Goal: Task Accomplishment & Management: Use online tool/utility

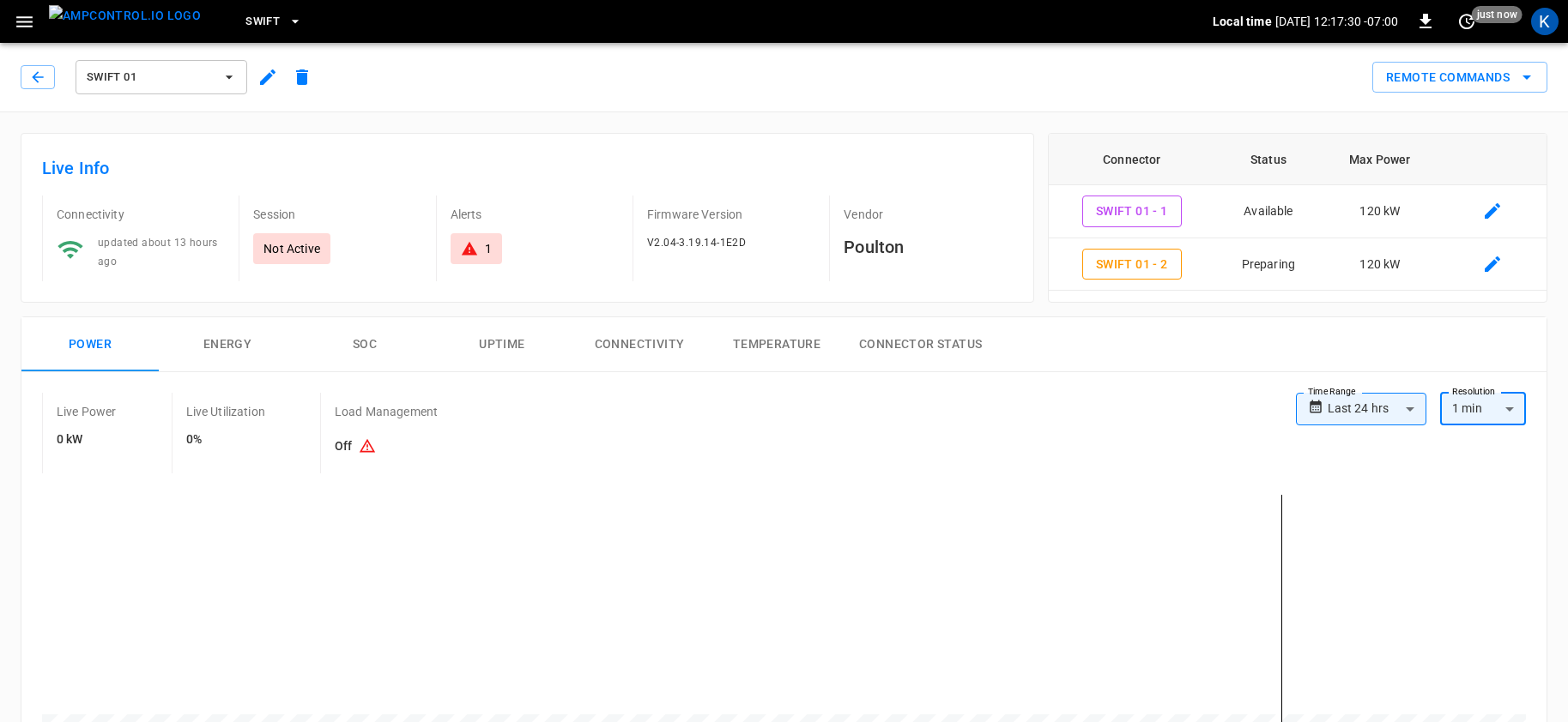
click at [153, 82] on span "Swift 01" at bounding box center [150, 78] width 127 height 20
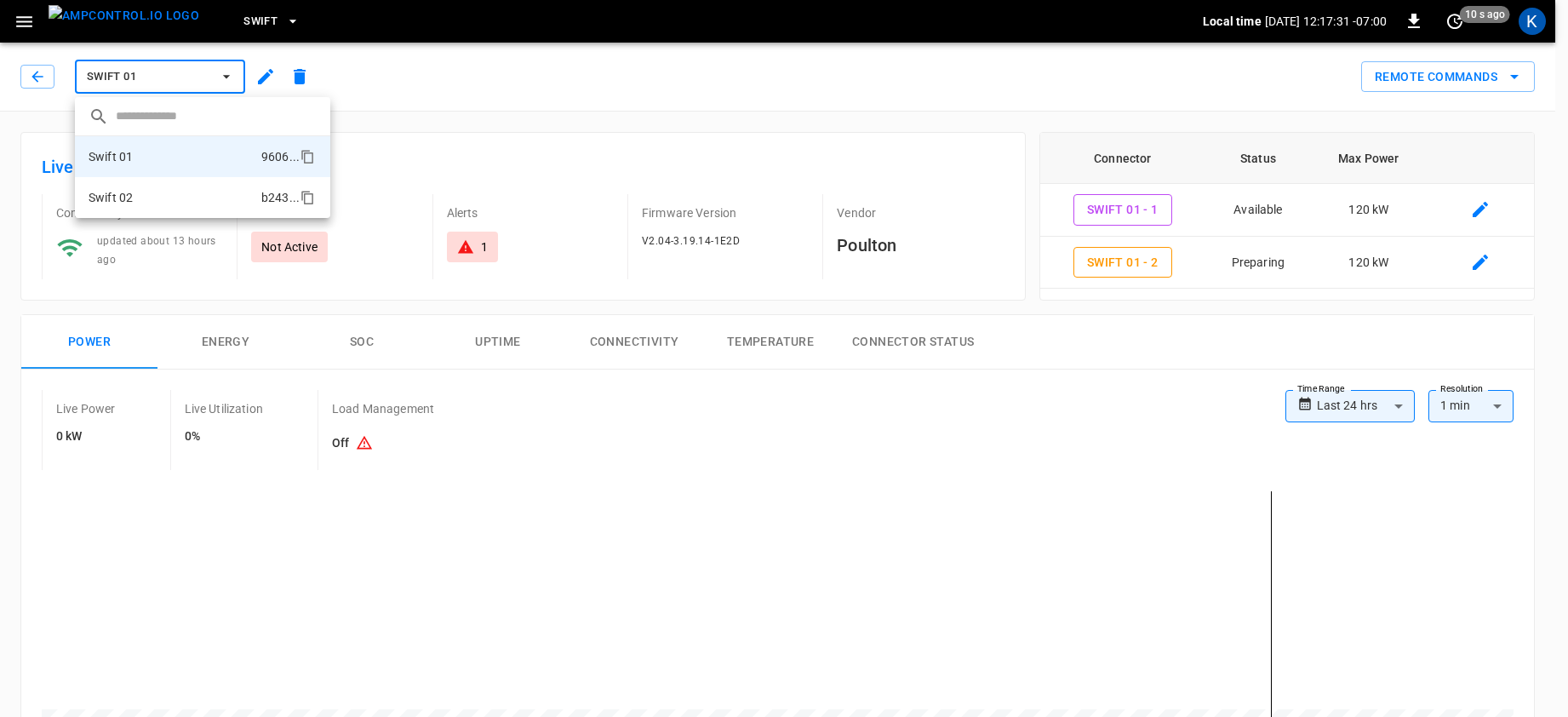
click at [154, 194] on li "Swift 02 b243 ..." at bounding box center [203, 197] width 255 height 41
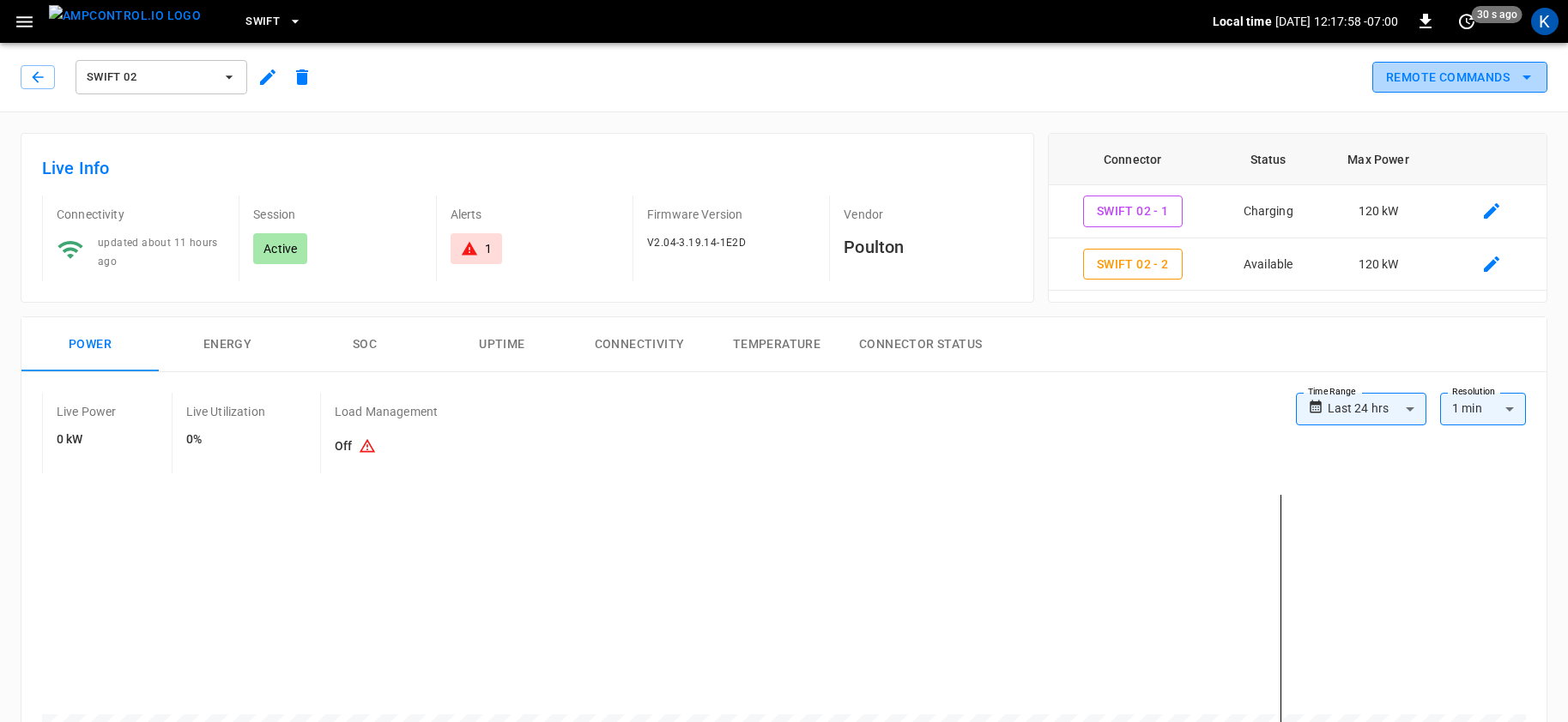
click at [1443, 74] on button "Remote Commands" at bounding box center [1460, 78] width 175 height 32
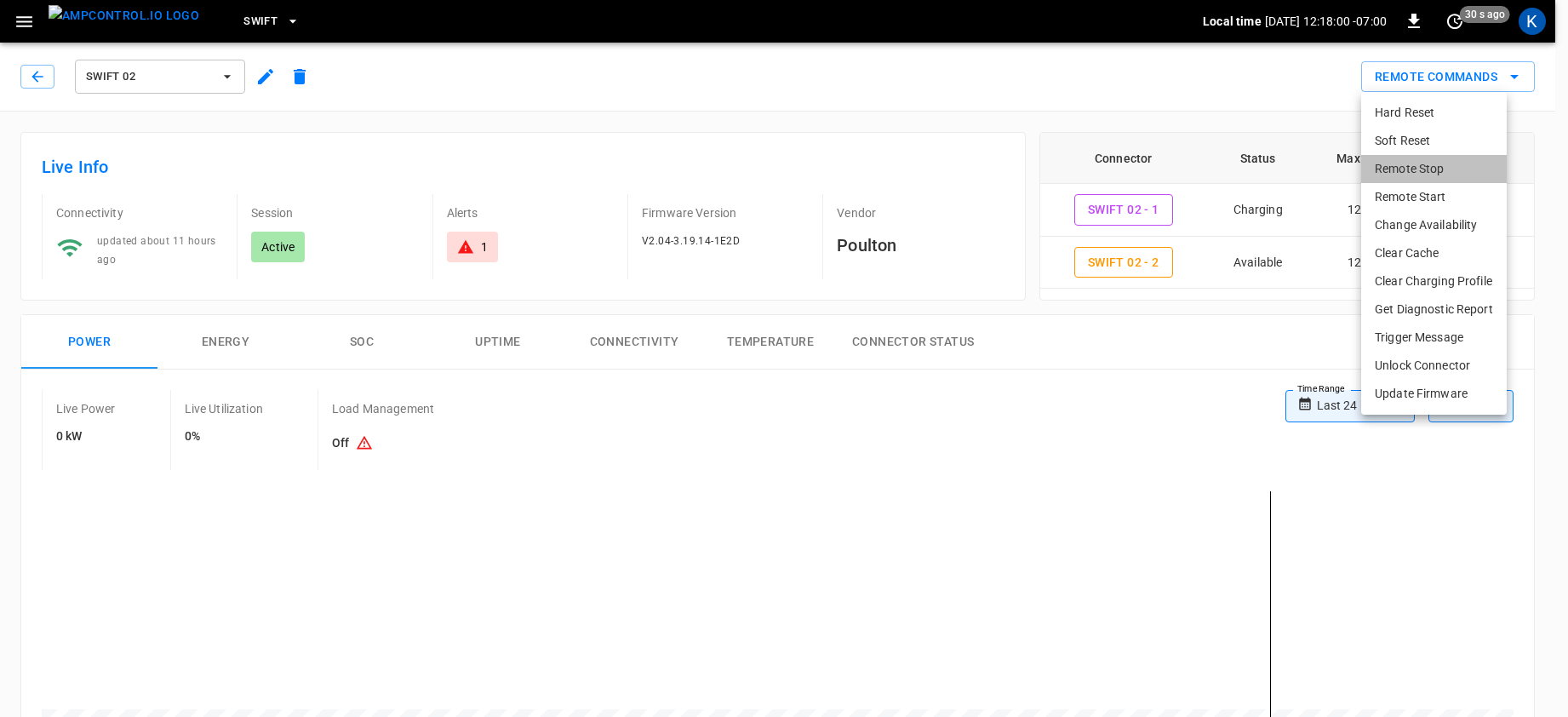
click at [1419, 167] on li "Remote Stop" at bounding box center [1434, 169] width 146 height 28
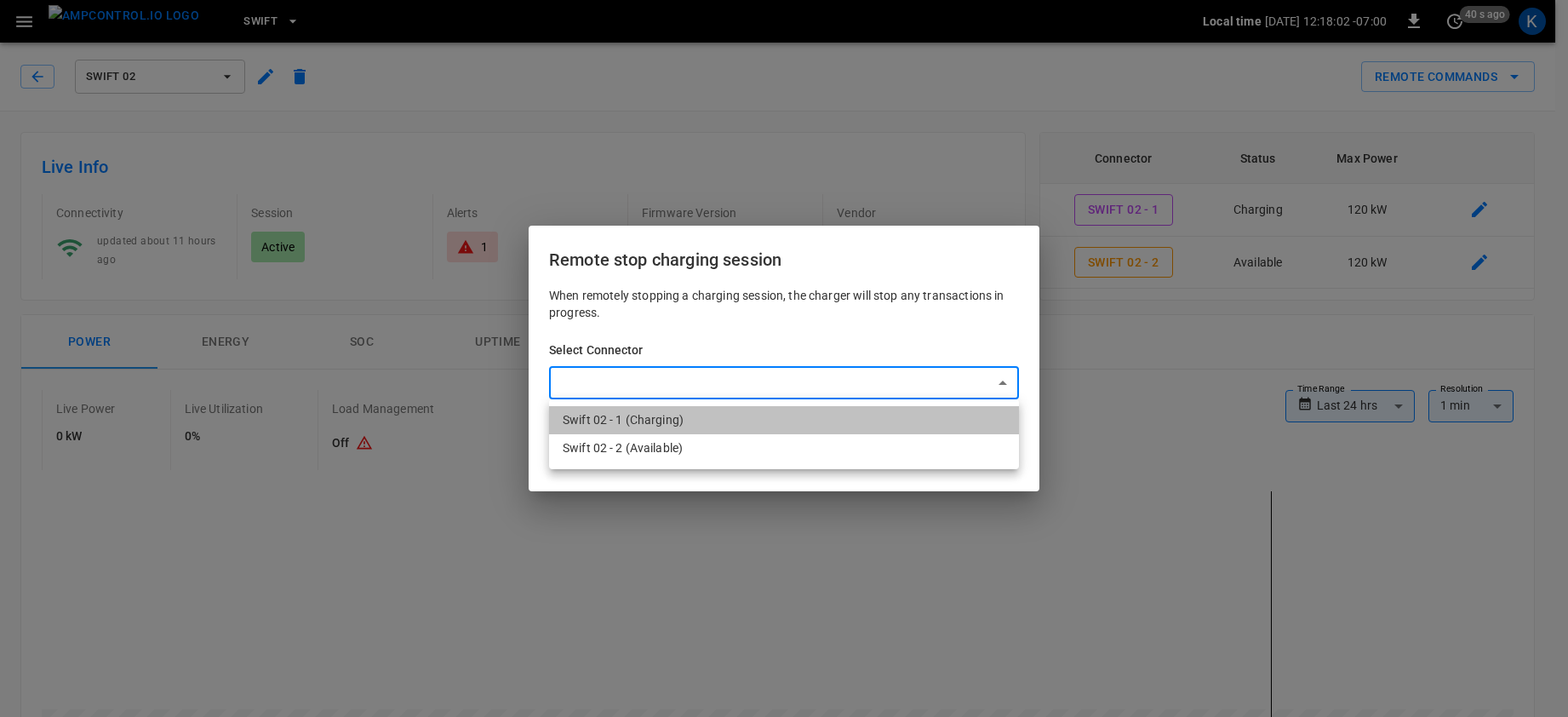
click at [697, 418] on li "Swift 02 - 1 (Charging)" at bounding box center [784, 420] width 470 height 28
type input "**********"
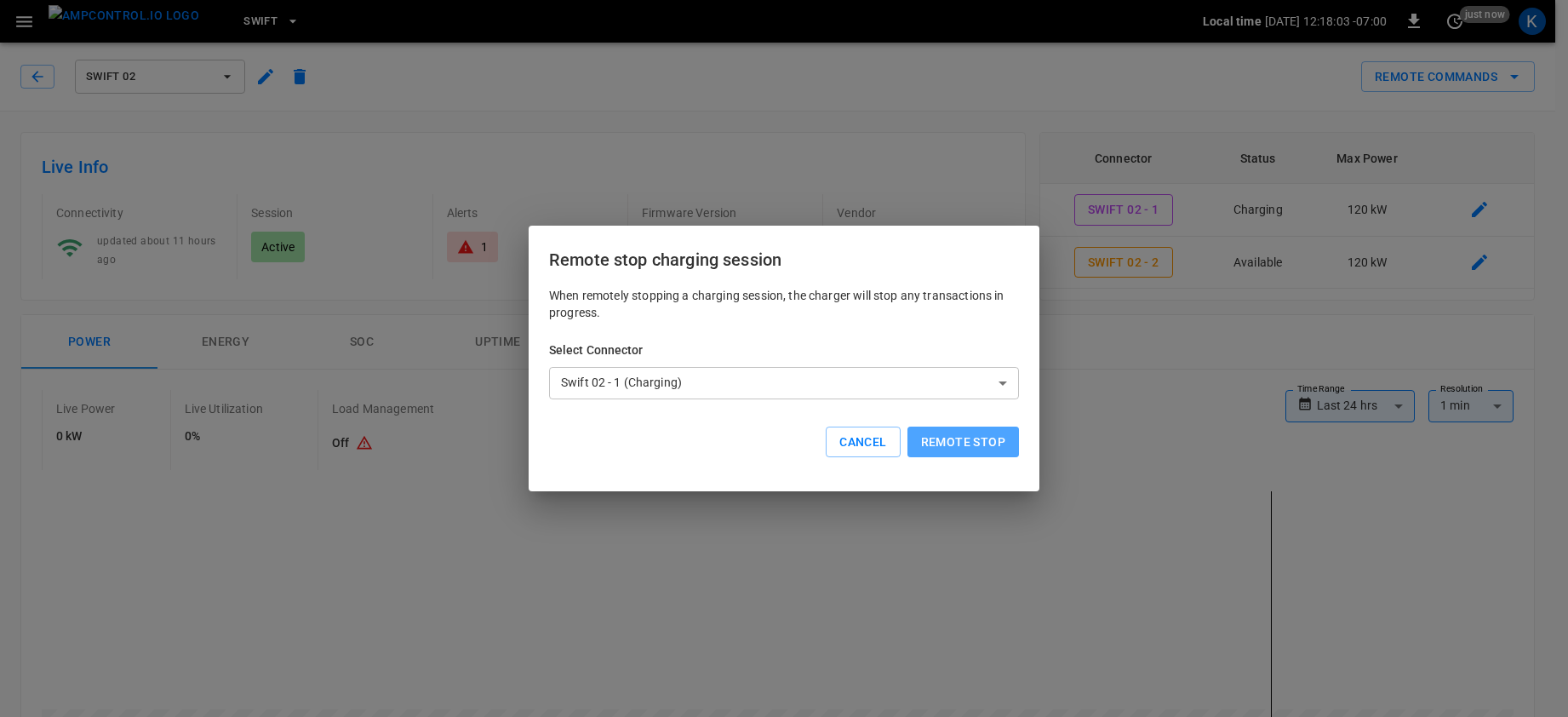
click at [957, 443] on button "Remote stop" at bounding box center [963, 442] width 111 height 32
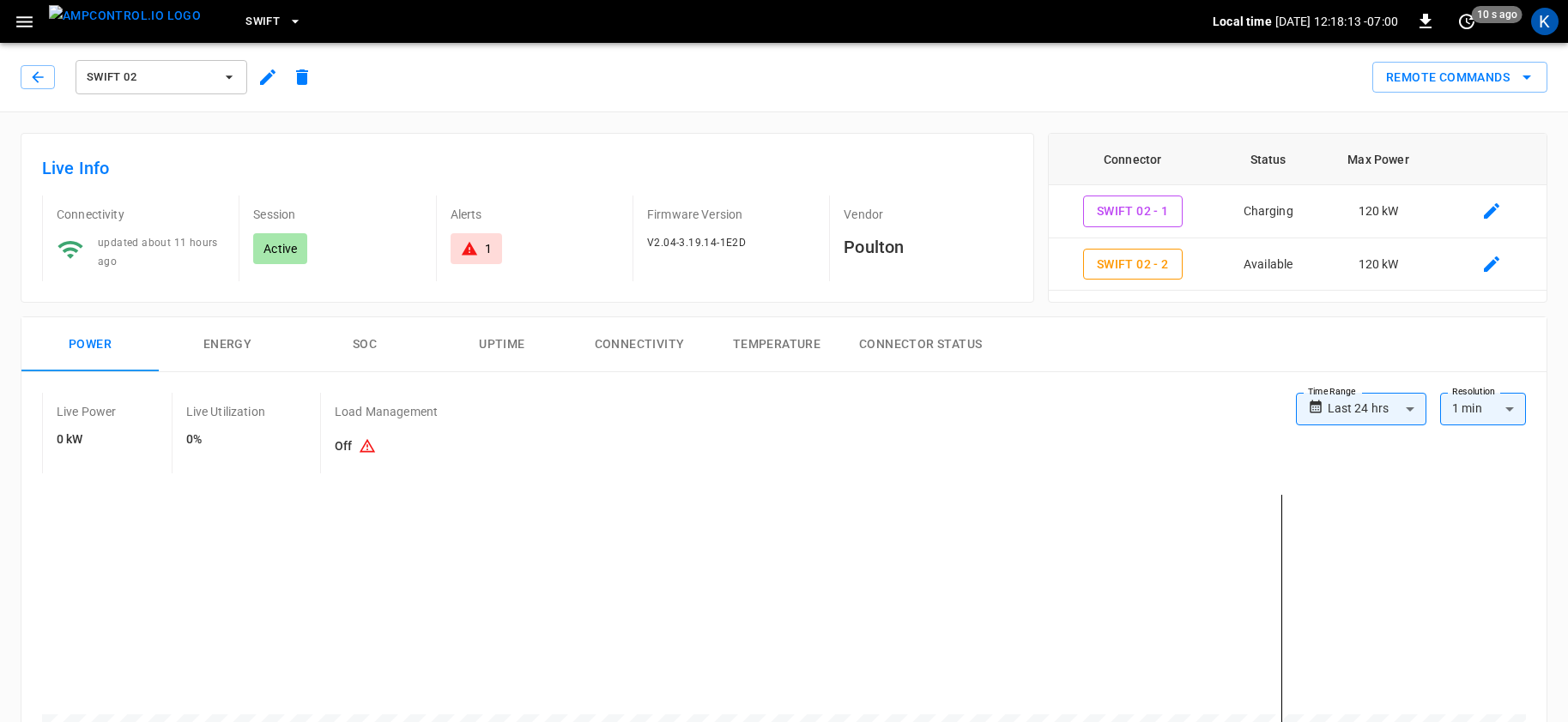
click at [1112, 68] on div "Remote Commands" at bounding box center [933, 71] width 1228 height 46
click at [1453, 82] on button "Remote Commands" at bounding box center [1460, 78] width 175 height 32
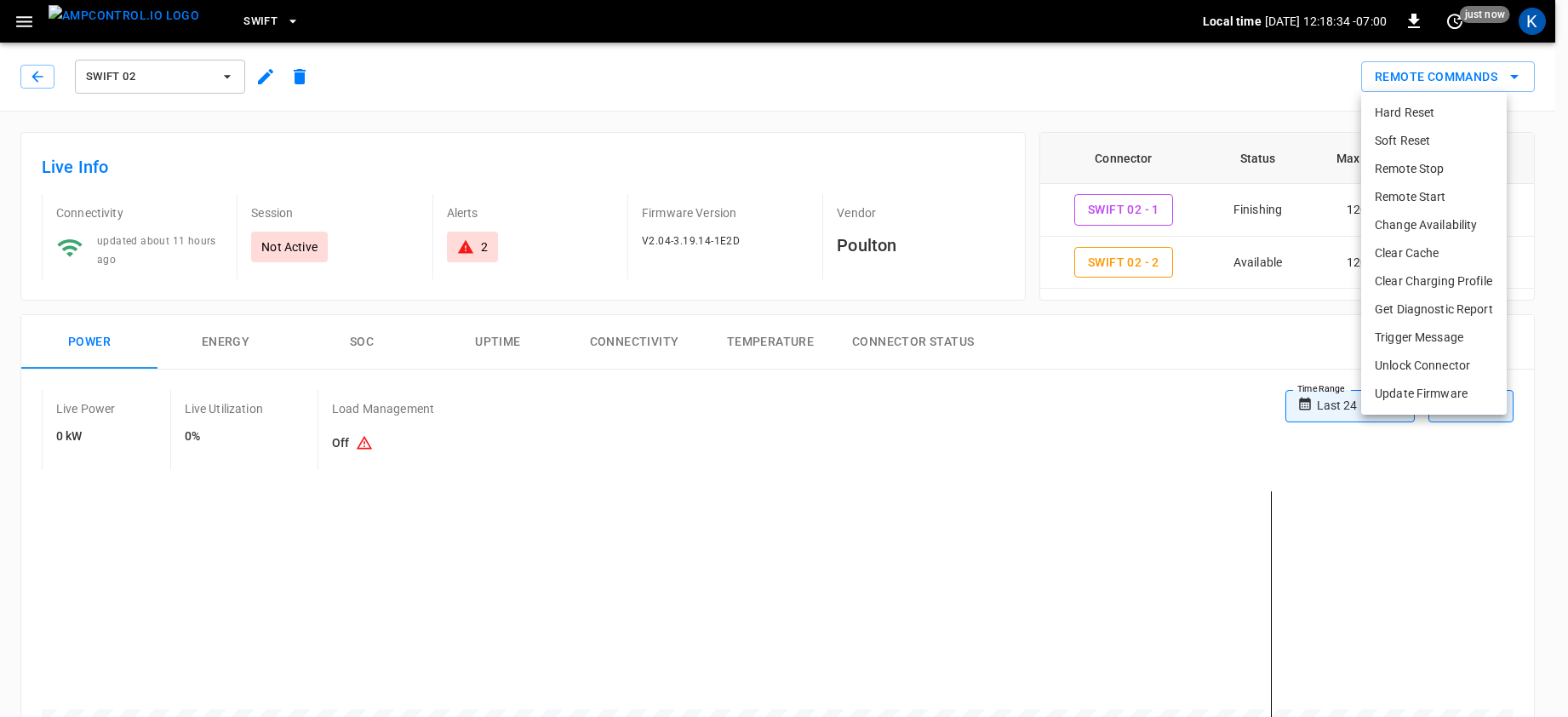
click at [1411, 136] on li "Soft Reset" at bounding box center [1434, 140] width 146 height 28
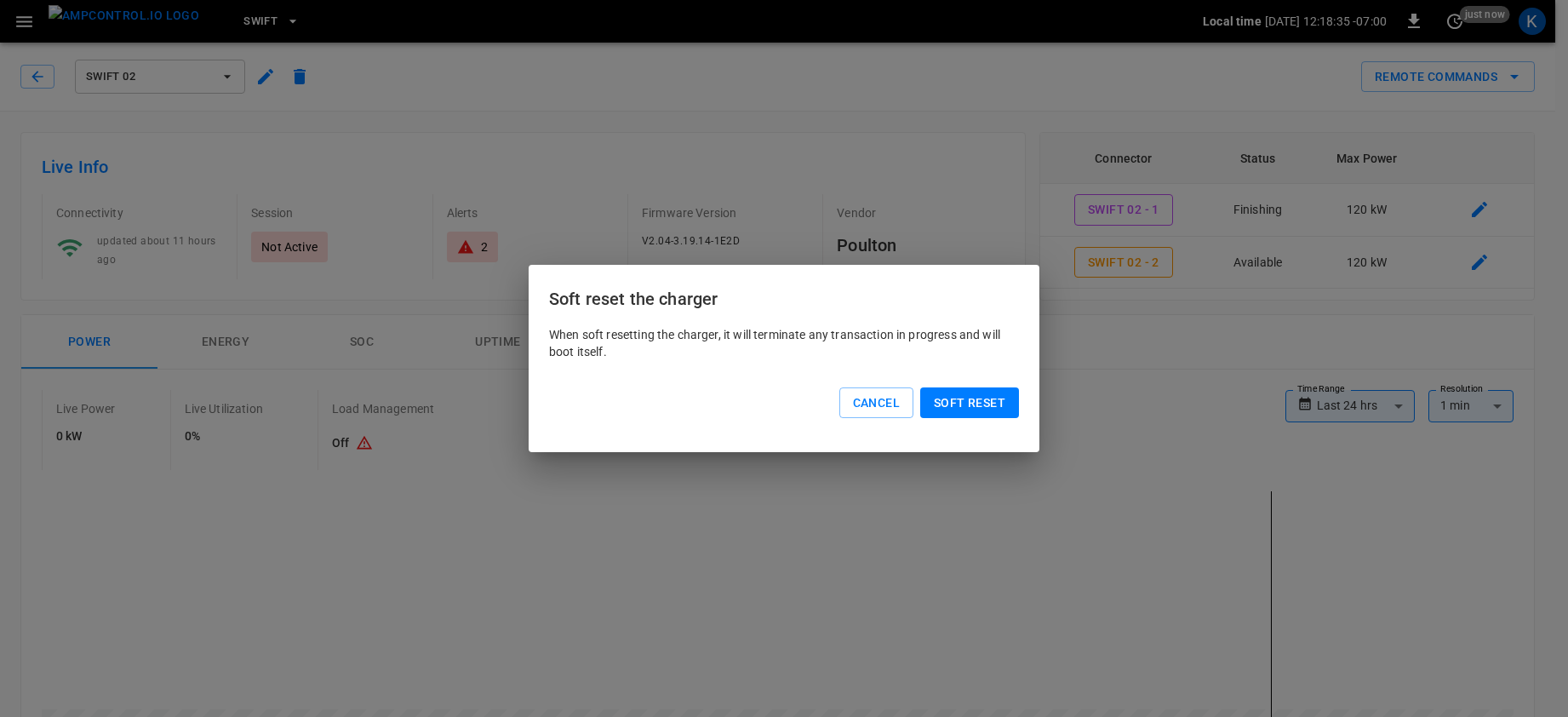
click at [962, 405] on button "Soft reset" at bounding box center [969, 403] width 99 height 32
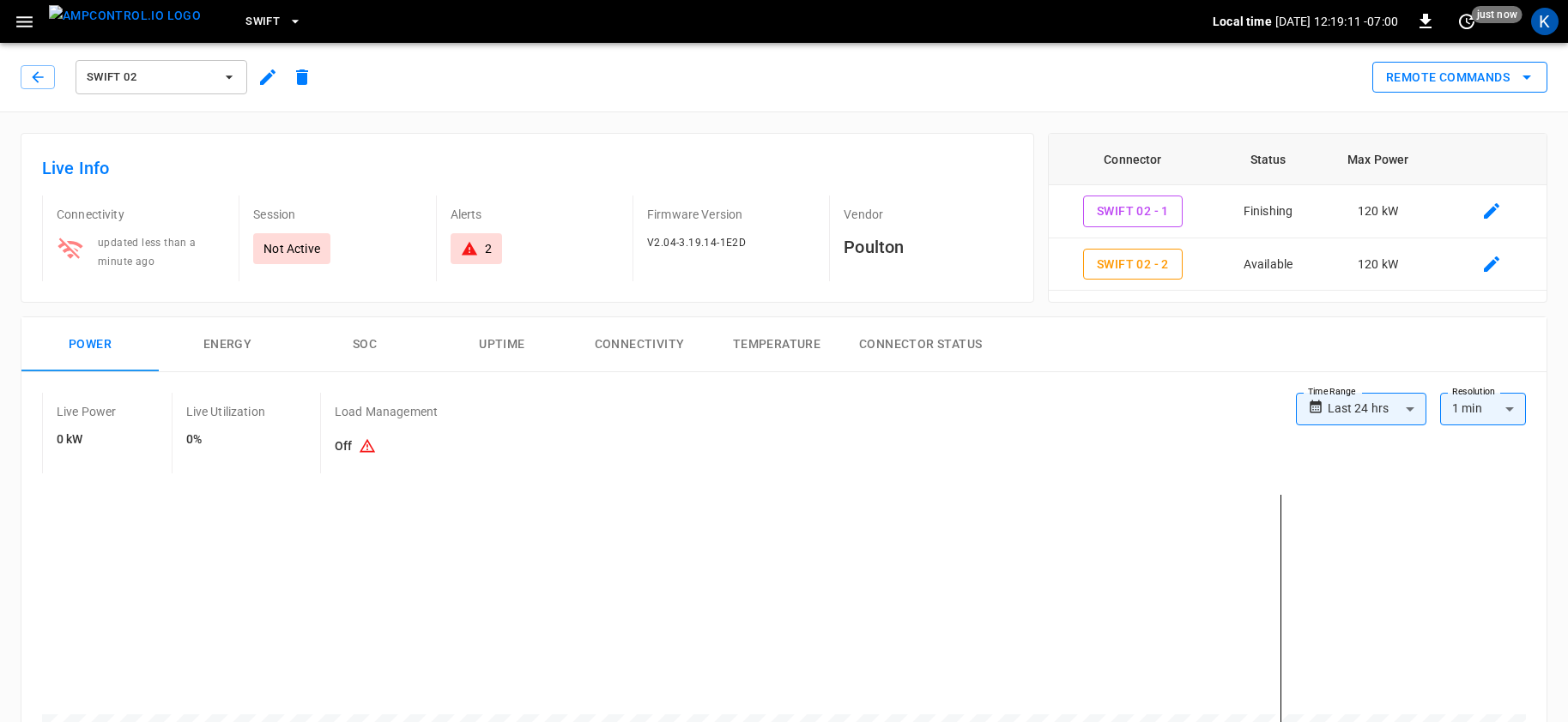
click at [1437, 71] on button "Remote Commands" at bounding box center [1460, 78] width 175 height 32
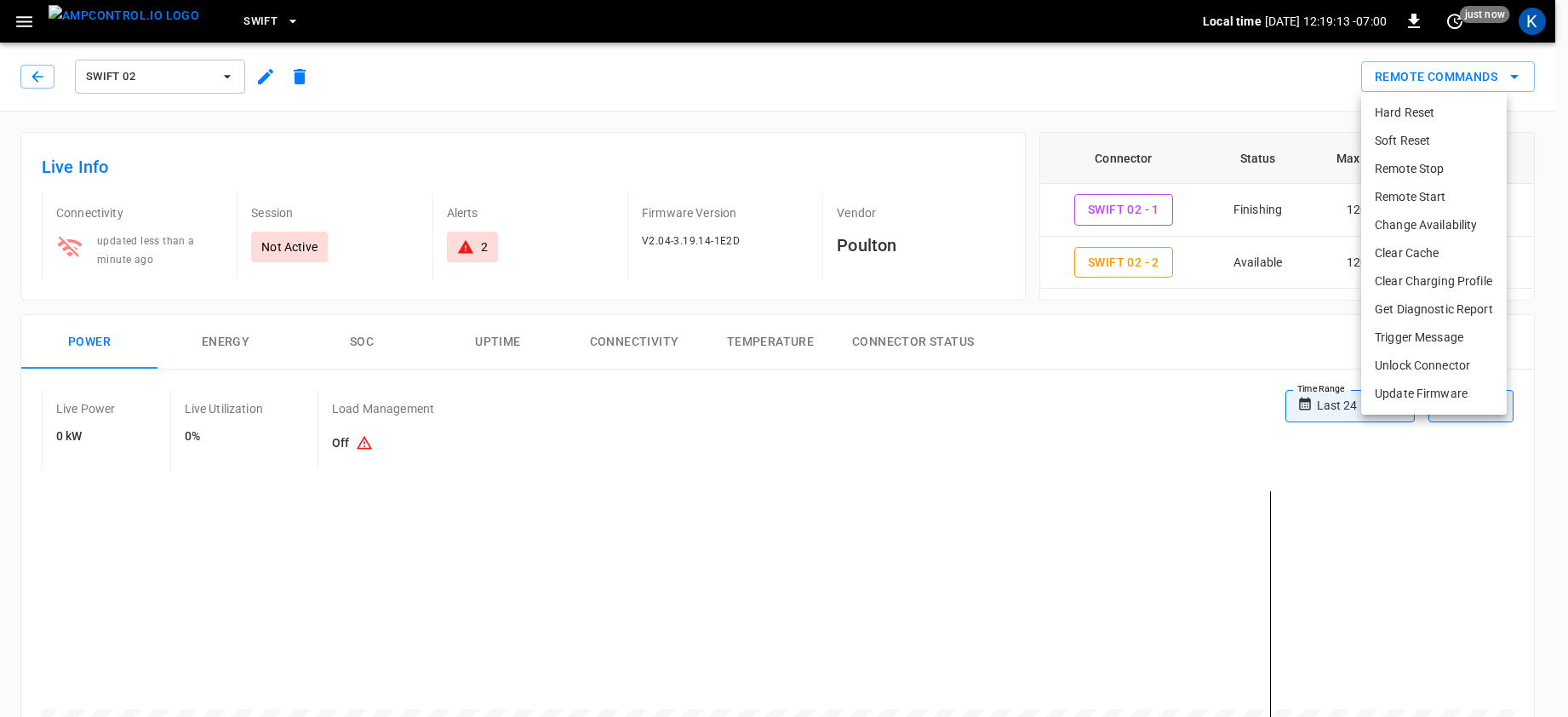
click at [1399, 198] on li "Remote Start" at bounding box center [1434, 197] width 146 height 28
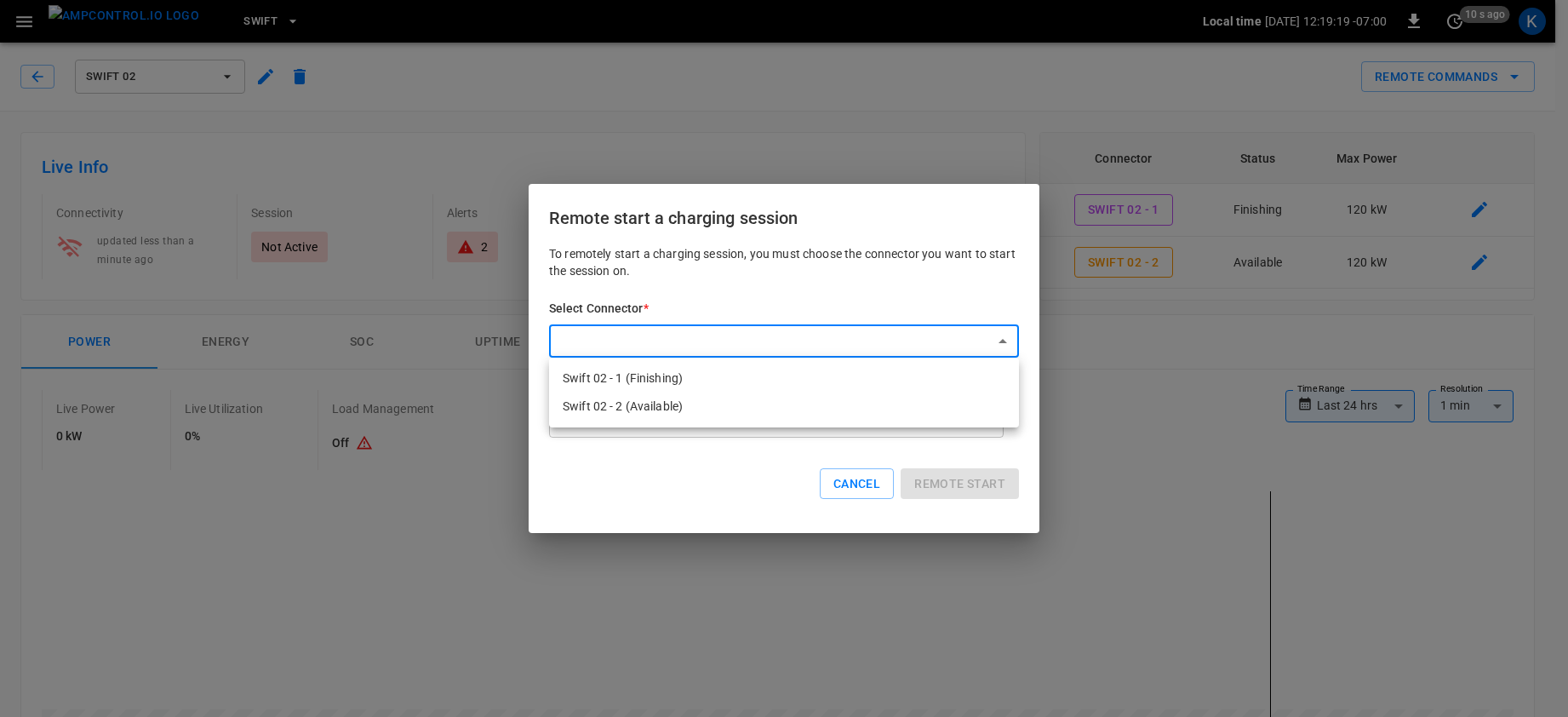
click at [853, 485] on div at bounding box center [784, 358] width 1568 height 717
click at [853, 483] on button "Cancel" at bounding box center [857, 484] width 74 height 32
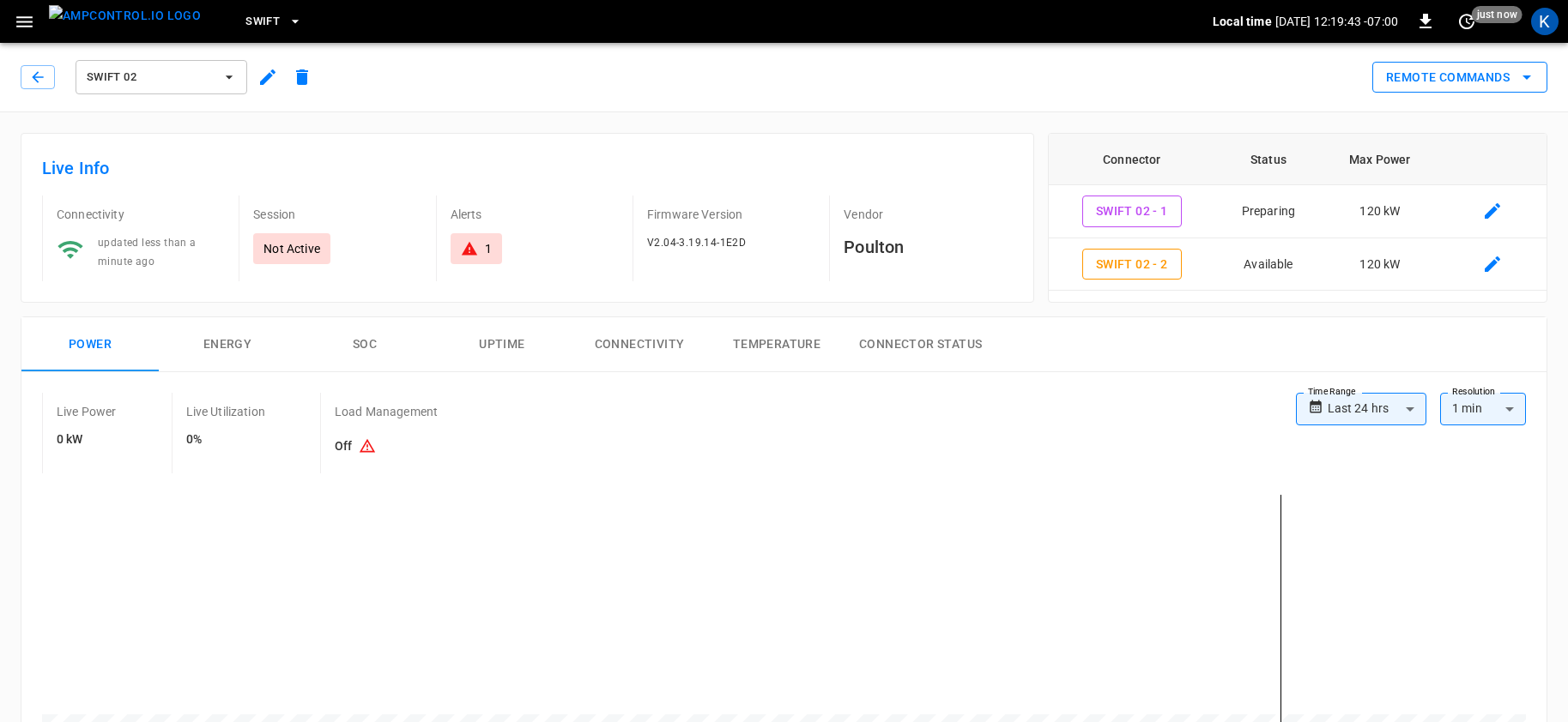
click at [1450, 78] on button "Remote Commands" at bounding box center [1460, 78] width 175 height 32
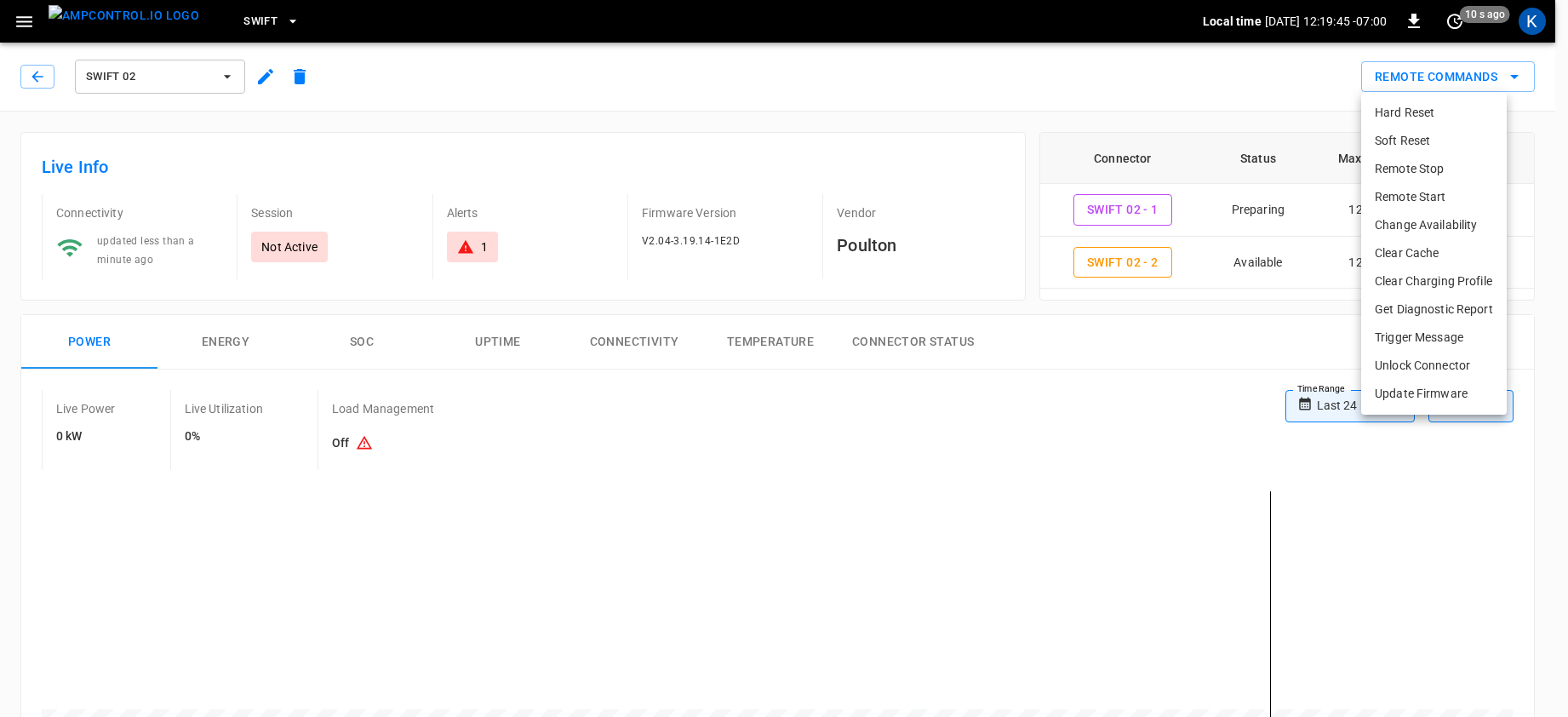
click at [1414, 196] on li "Remote Start" at bounding box center [1434, 197] width 146 height 28
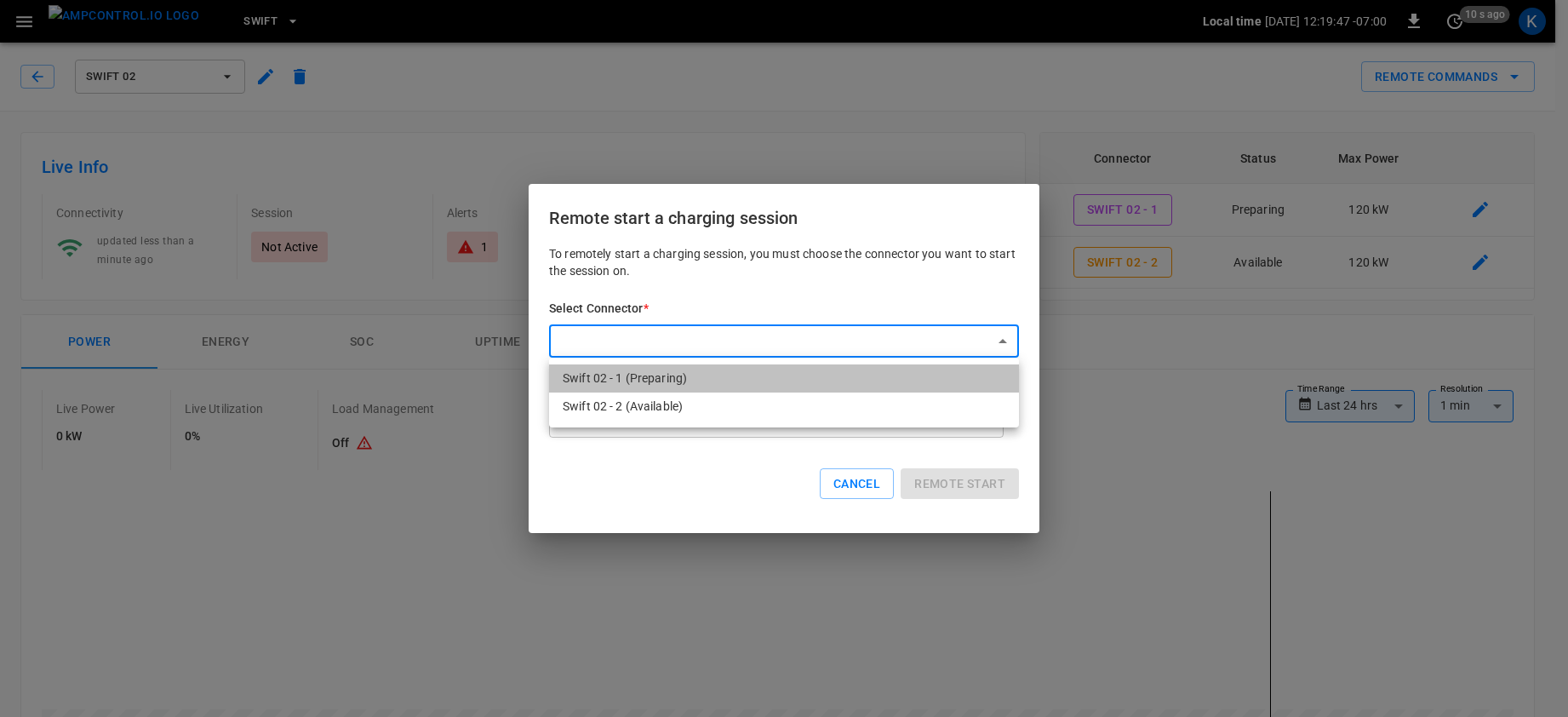
click at [669, 378] on li "Swift 02 - 1 (Preparing)" at bounding box center [784, 378] width 470 height 28
type input "**********"
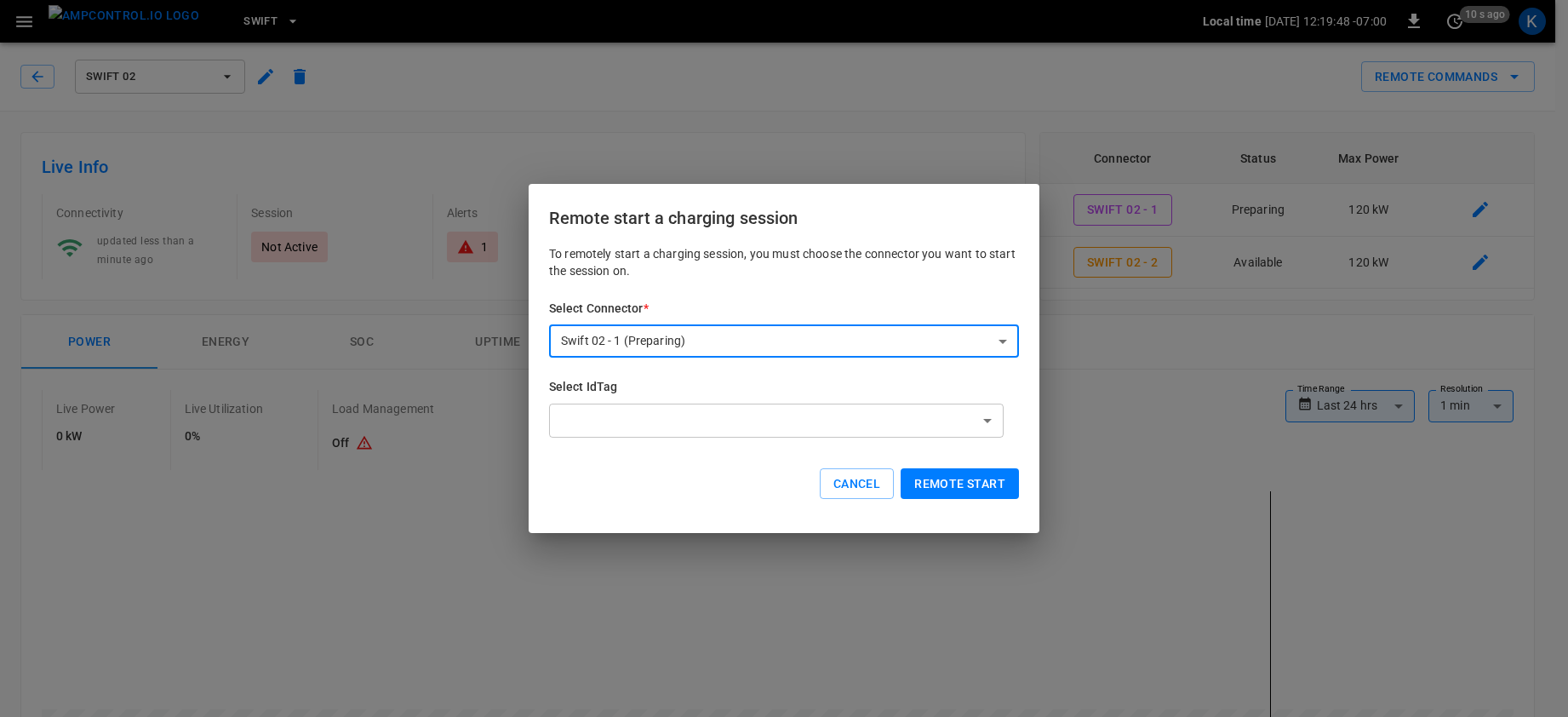
click at [940, 480] on button "Remote start" at bounding box center [959, 484] width 119 height 32
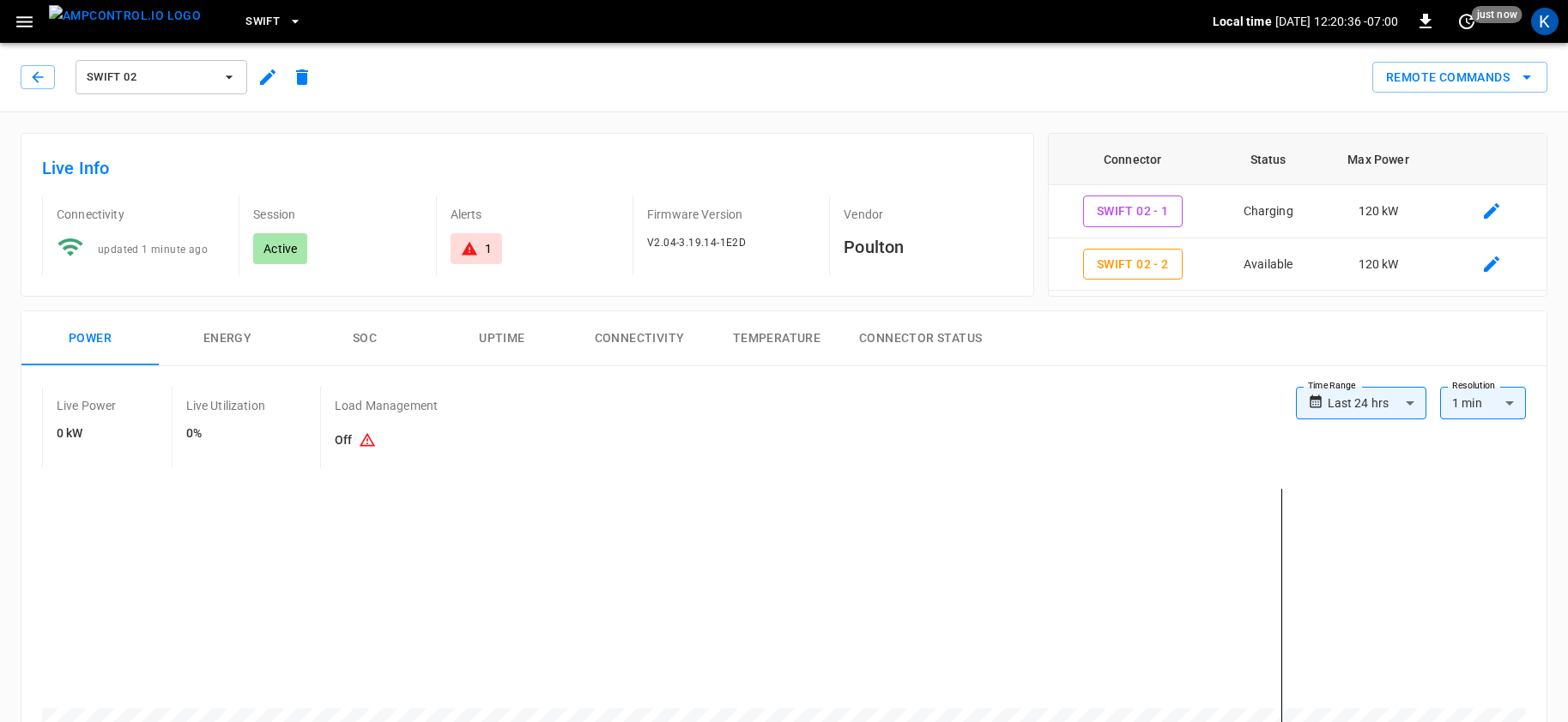
click at [164, 69] on span "Swift 02" at bounding box center [150, 78] width 127 height 20
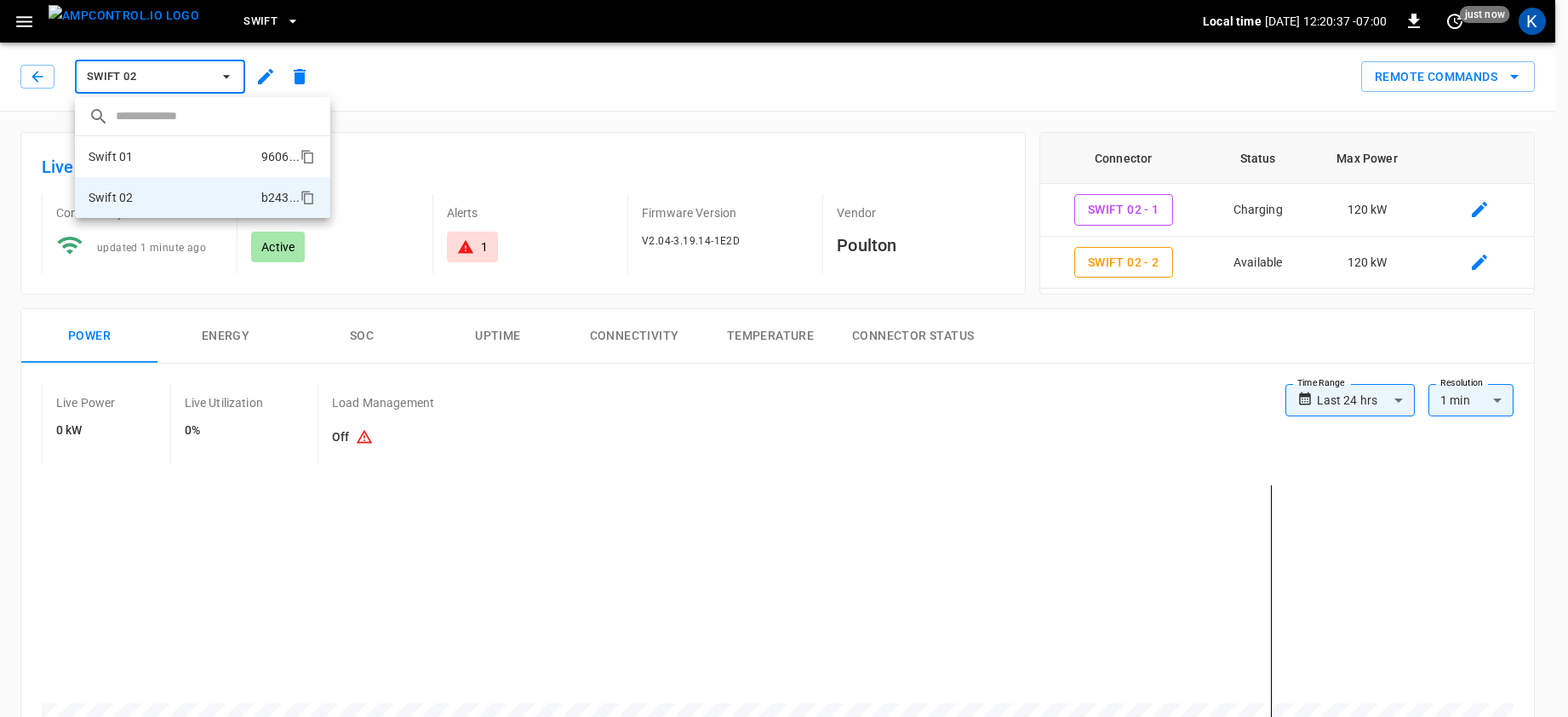
click at [138, 159] on li "Swift 01 9606 ..." at bounding box center [203, 156] width 255 height 41
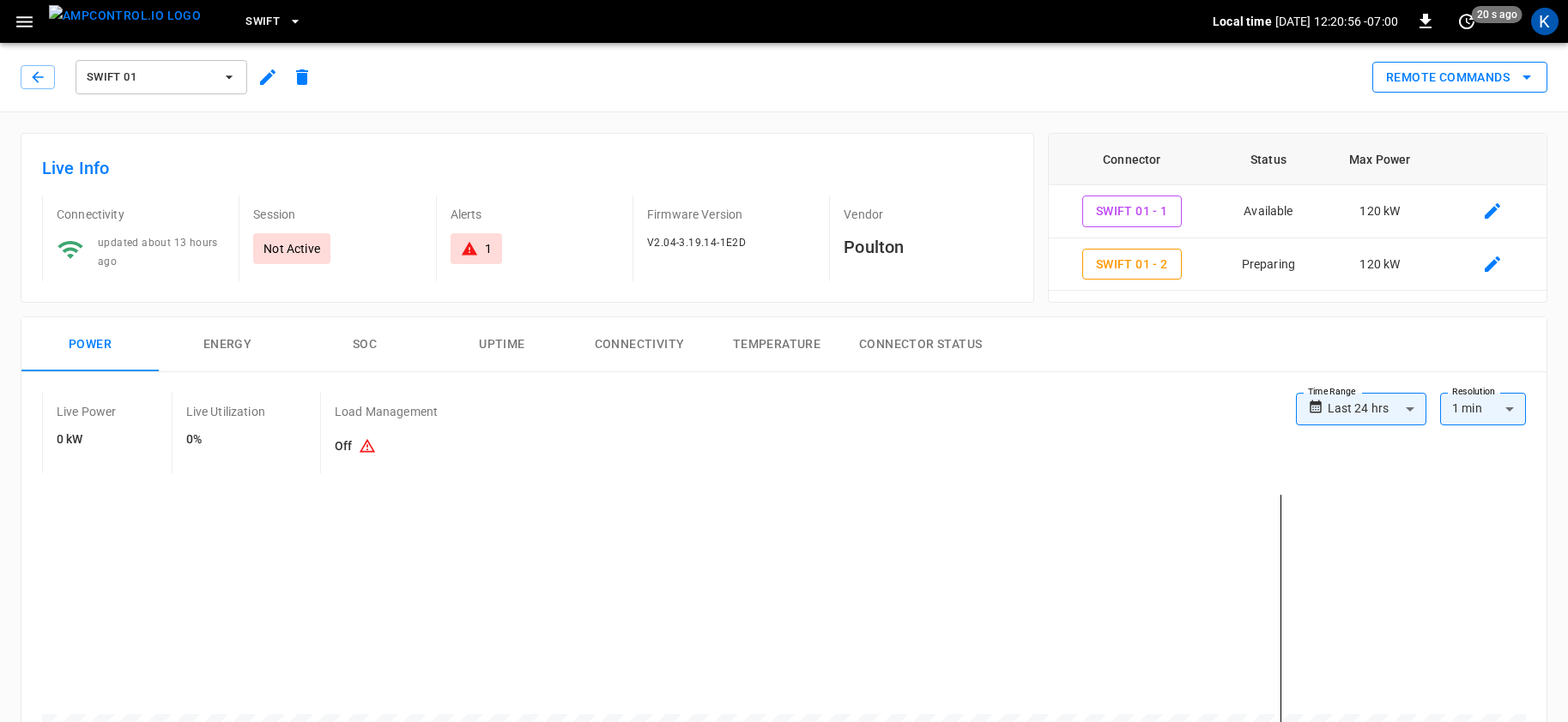
click at [1468, 76] on button "Remote Commands" at bounding box center [1460, 78] width 175 height 32
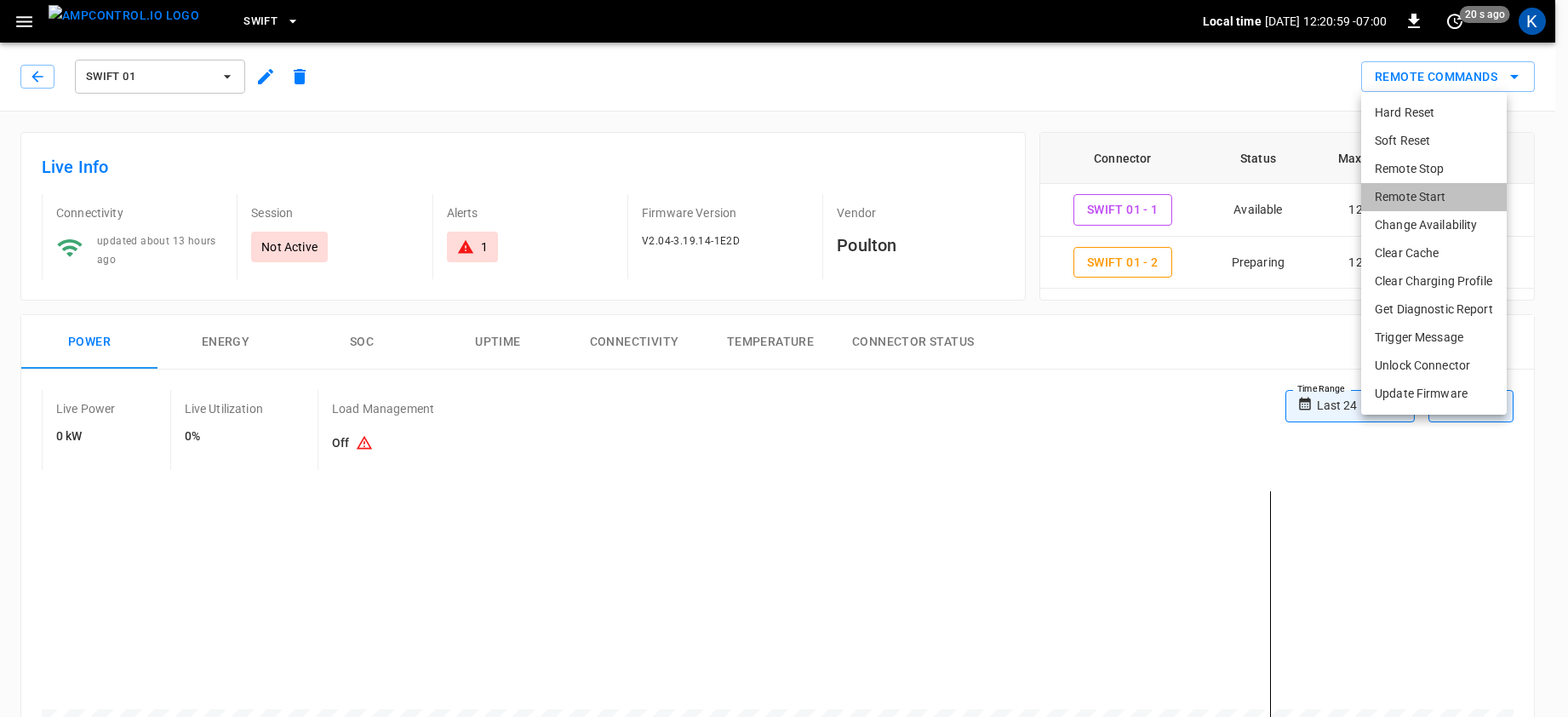
click at [1404, 196] on li "Remote Start" at bounding box center [1434, 197] width 146 height 28
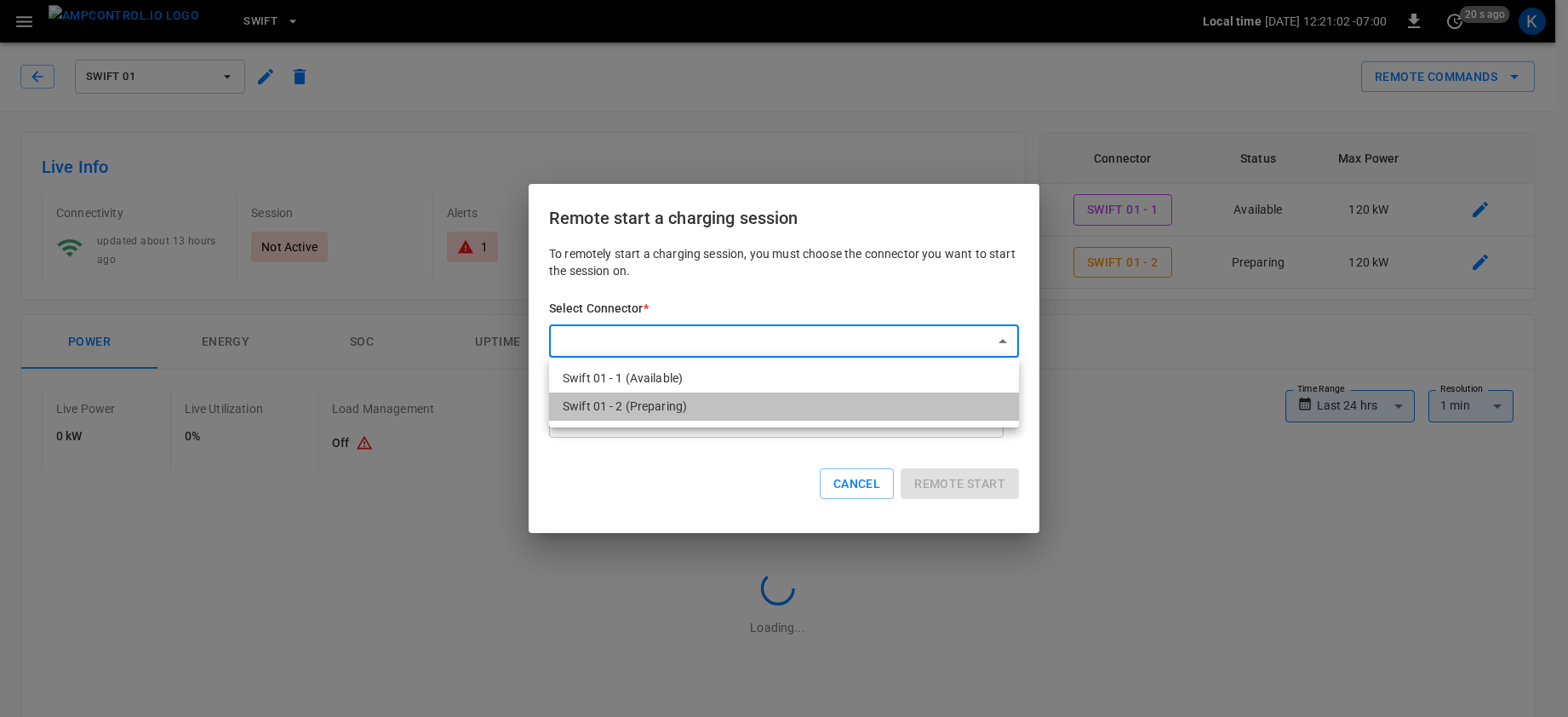
click at [650, 406] on li "Swift 01 - 2 (Preparing)" at bounding box center [784, 406] width 470 height 28
type input "**********"
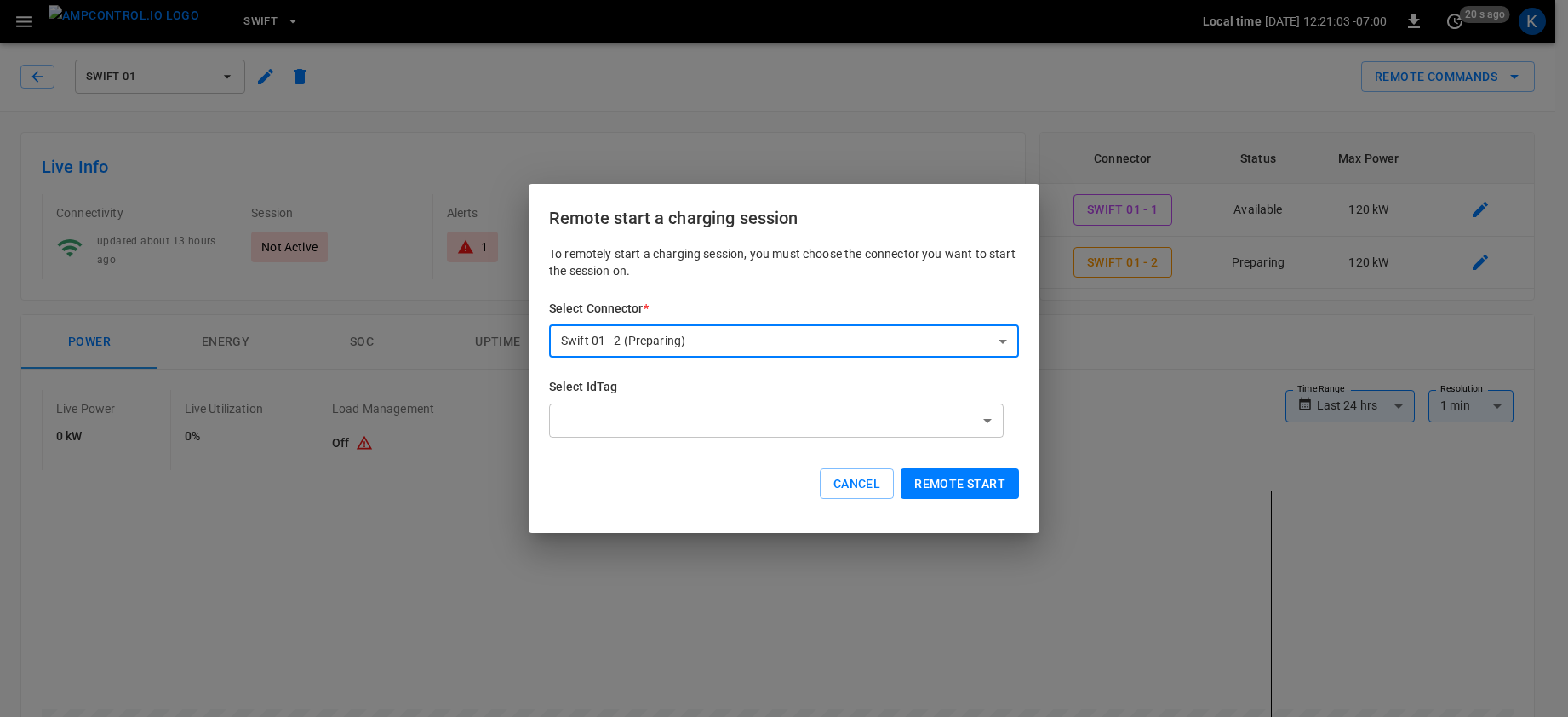
click at [941, 479] on button "Remote start" at bounding box center [959, 484] width 119 height 32
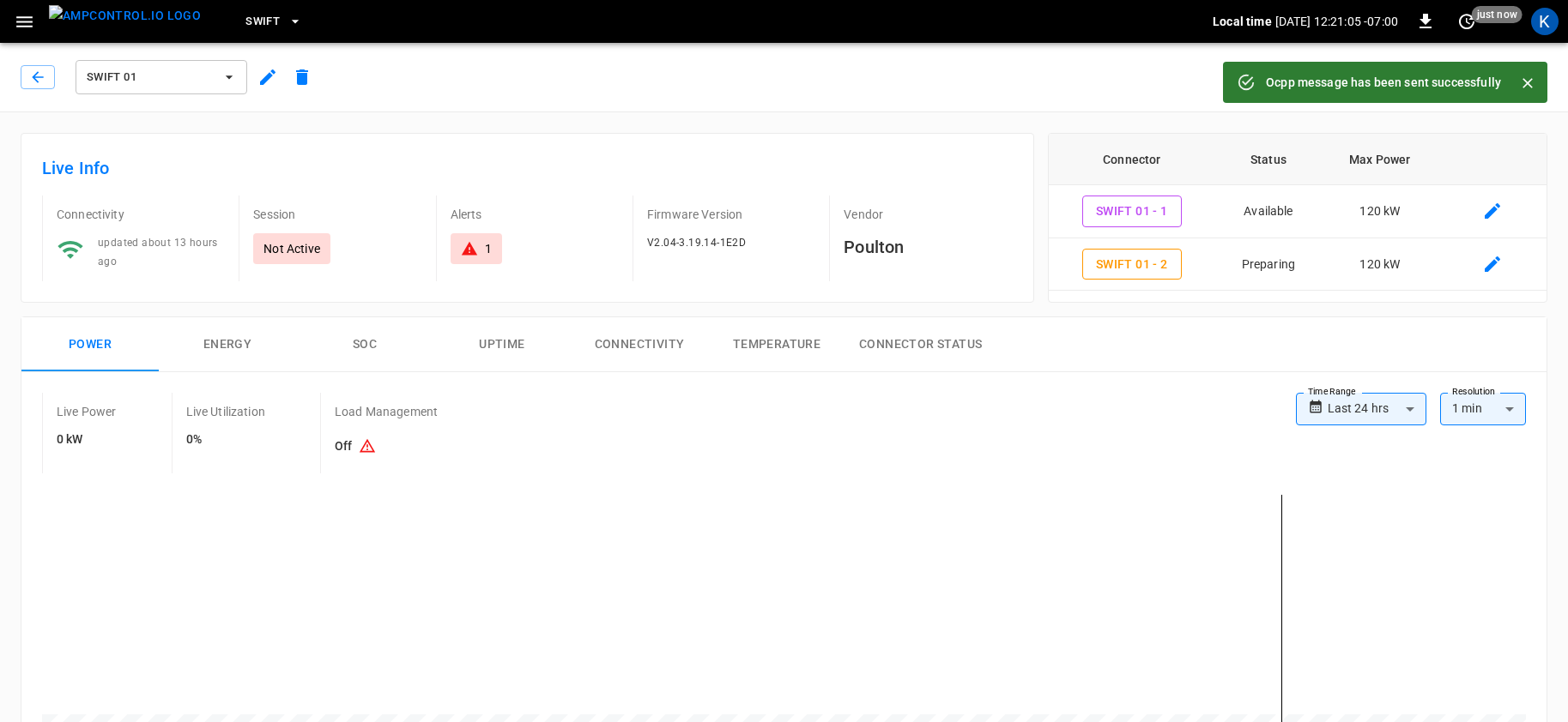
click at [164, 69] on span "Swift 01" at bounding box center [150, 78] width 127 height 20
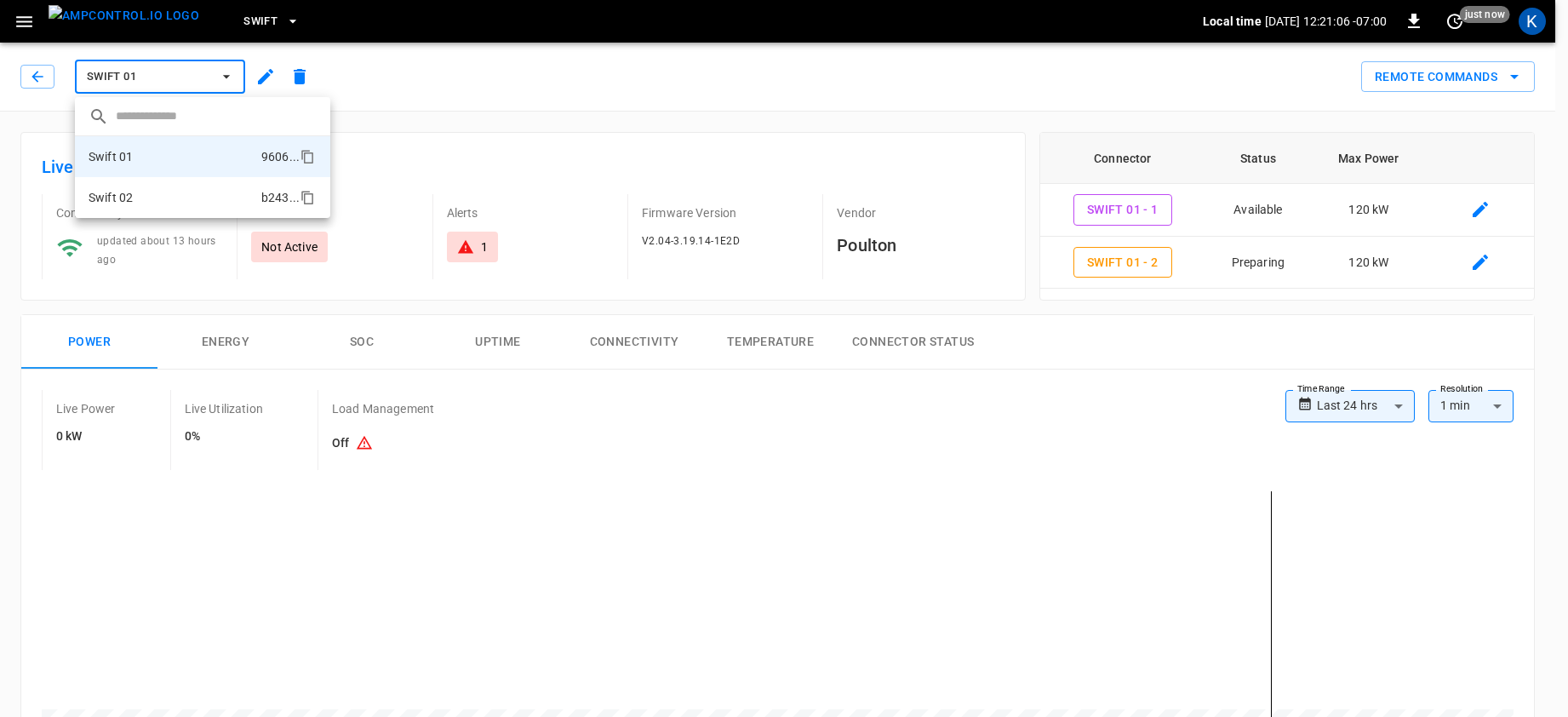
click at [121, 191] on p "Swift 02" at bounding box center [111, 198] width 44 height 17
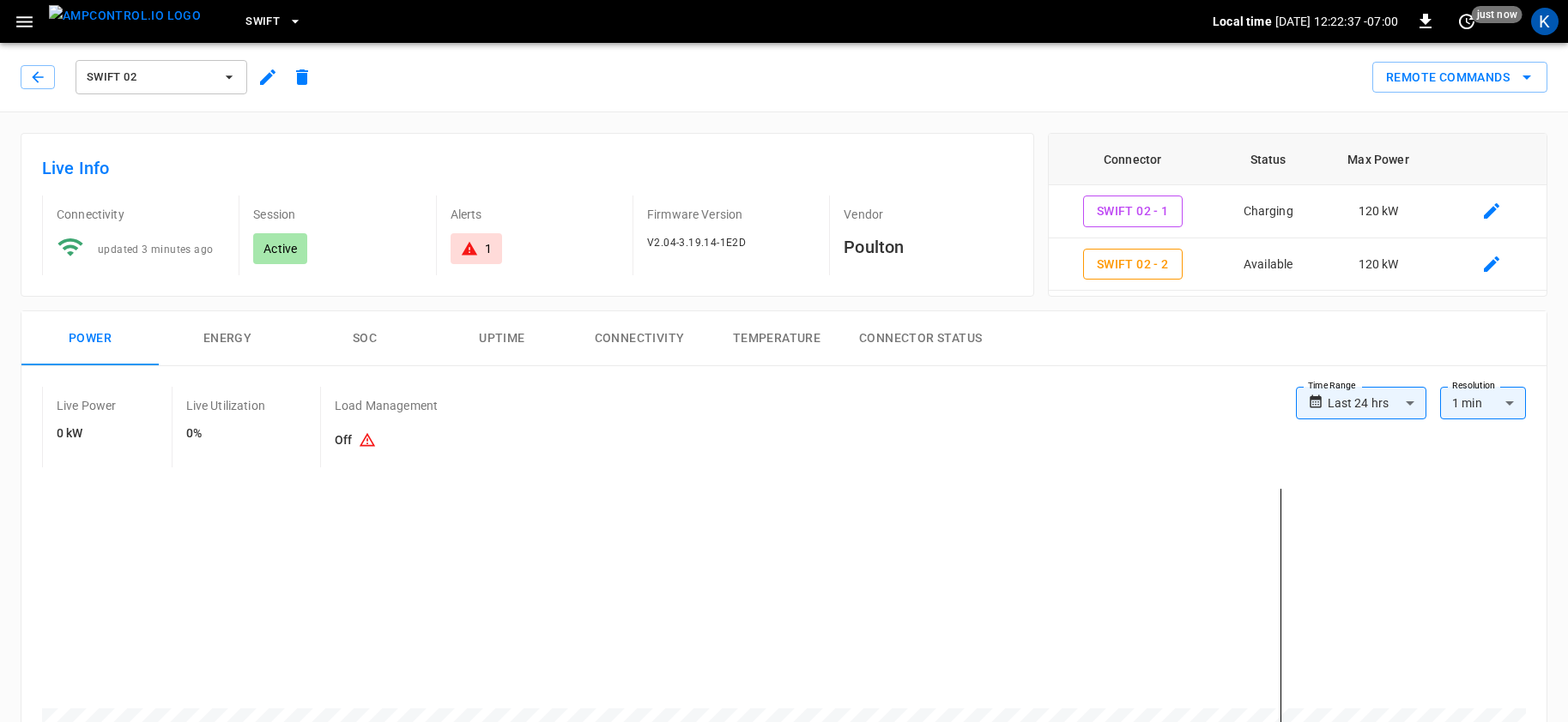
click at [148, 76] on span "Swift 02" at bounding box center [150, 78] width 127 height 20
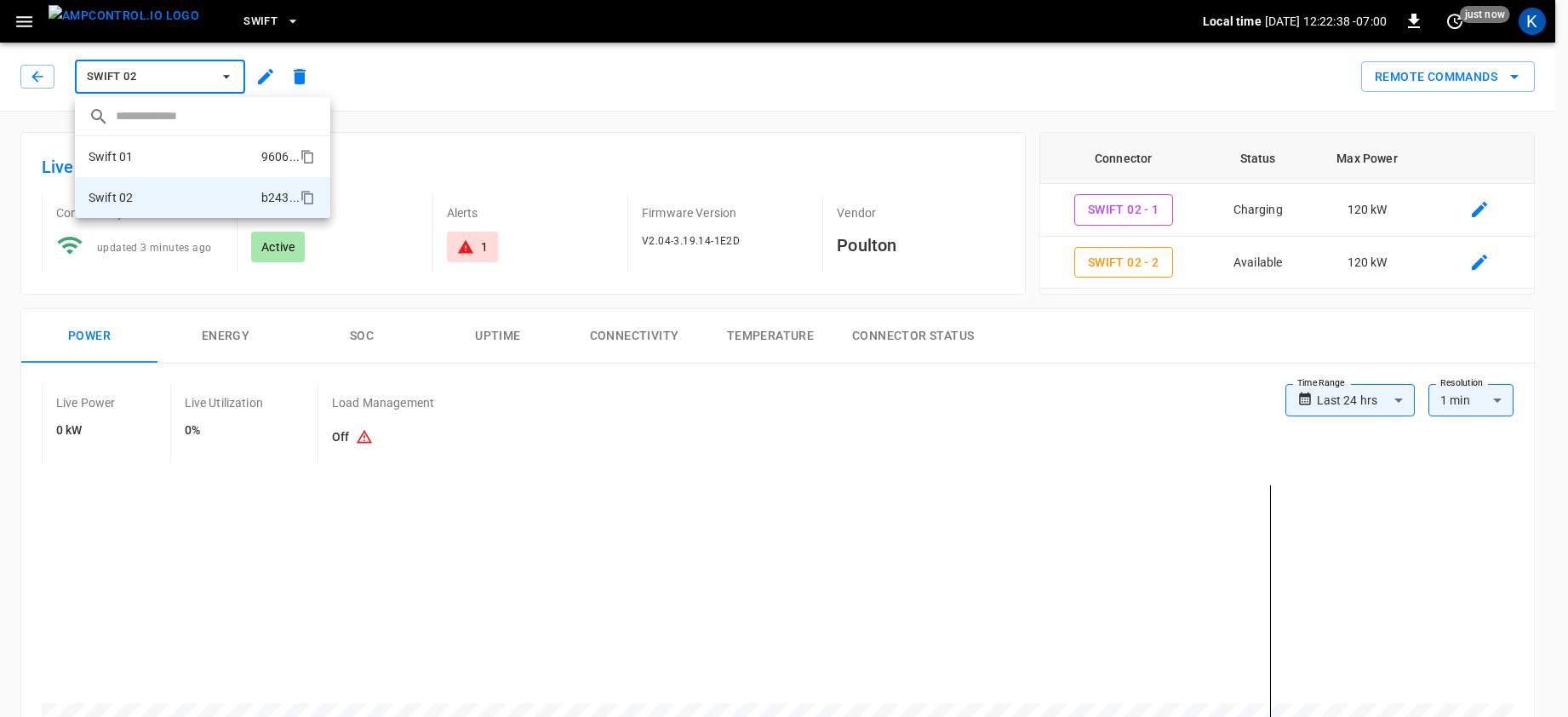
click at [143, 149] on li "Swift 01 9606 ..." at bounding box center [203, 156] width 255 height 41
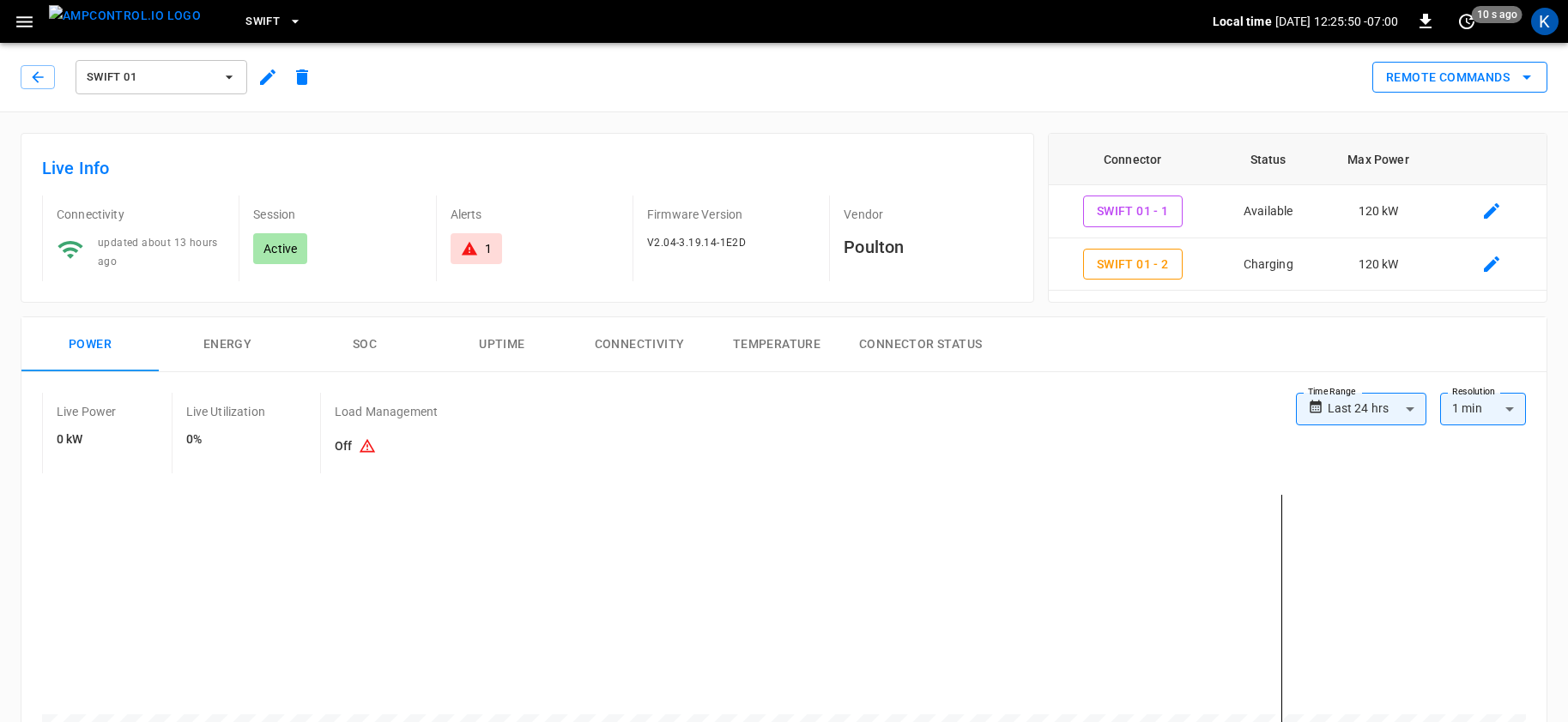
click at [1431, 75] on button "Remote Commands" at bounding box center [1460, 78] width 175 height 32
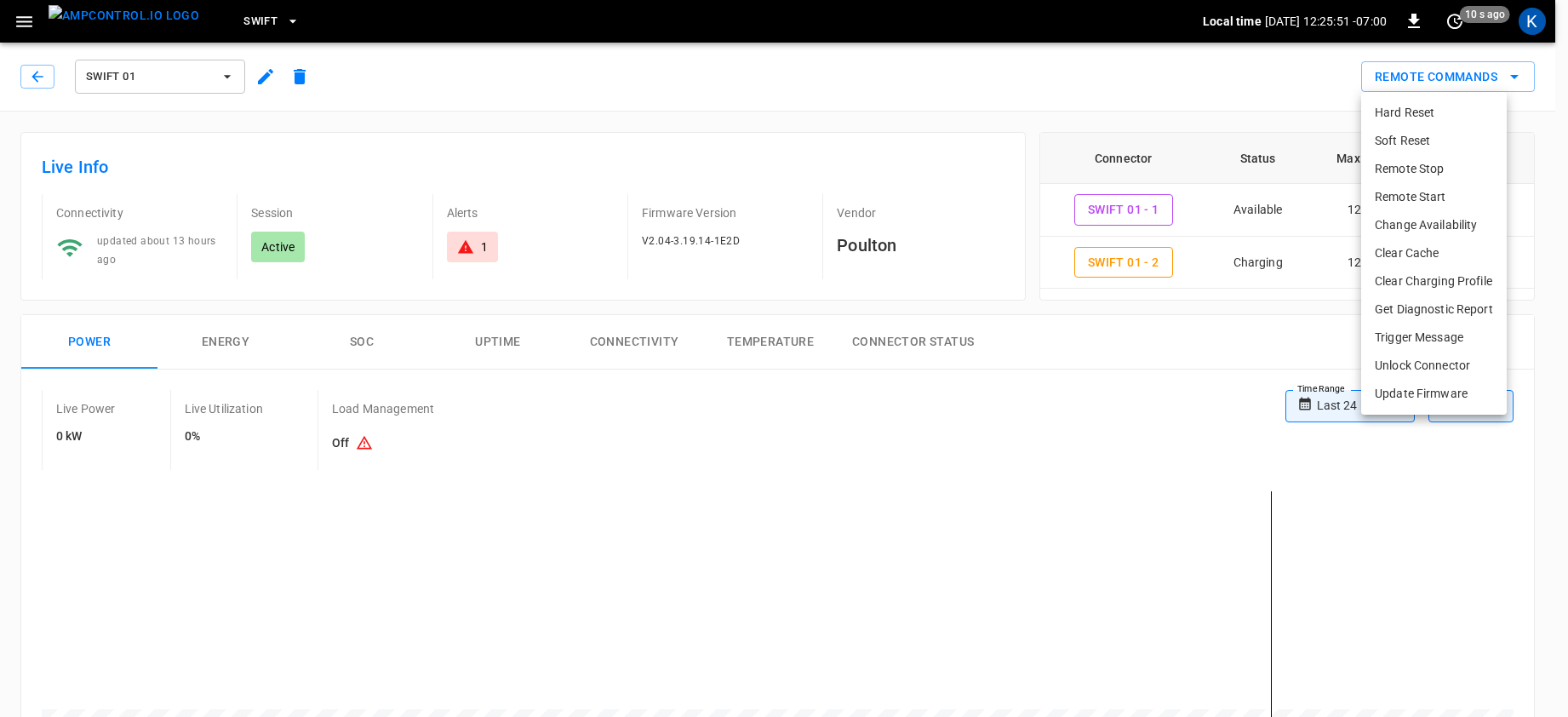
click at [1427, 165] on li "Remote Stop" at bounding box center [1434, 169] width 146 height 28
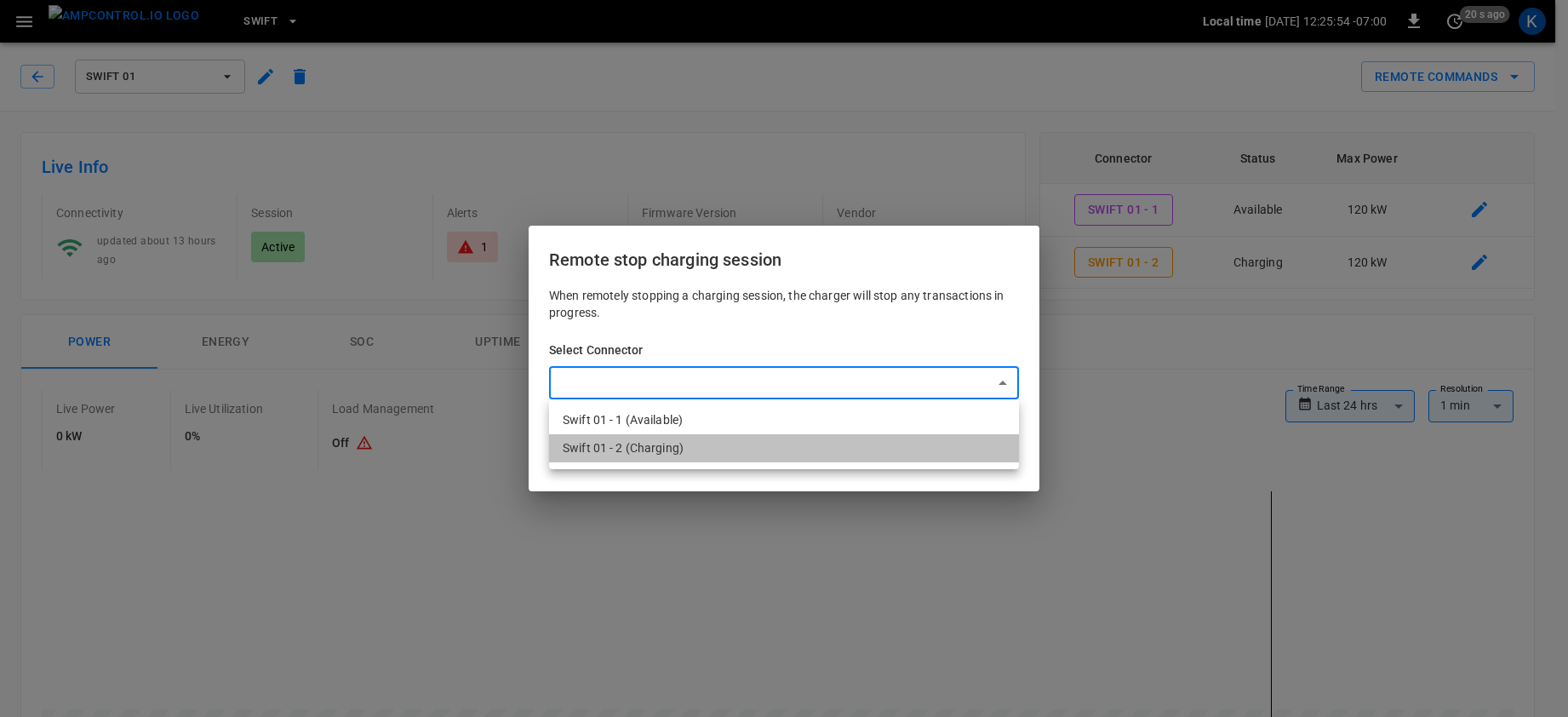
click at [688, 451] on li "Swift 01 - 2 (Charging)" at bounding box center [784, 448] width 470 height 28
type input "**********"
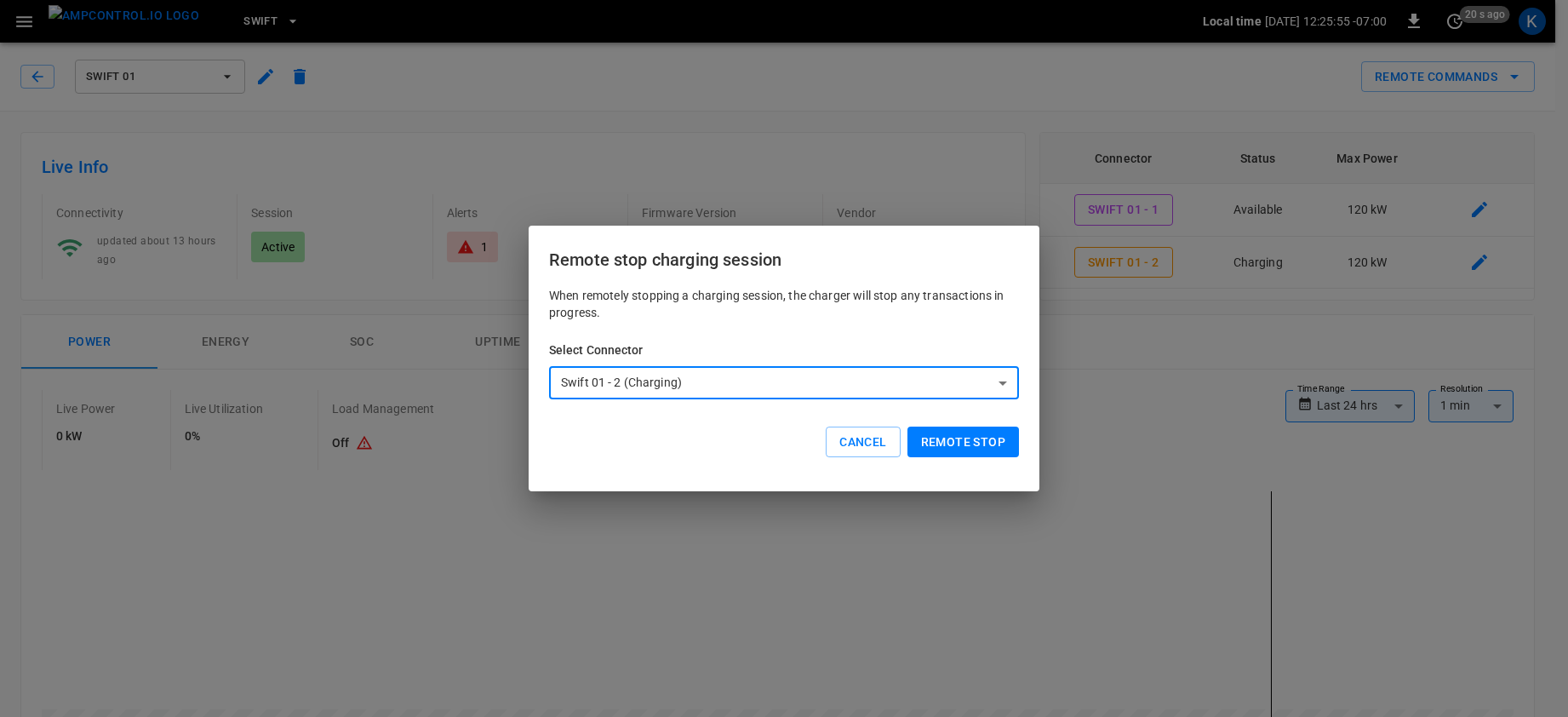
click at [967, 441] on button "Remote stop" at bounding box center [963, 442] width 111 height 32
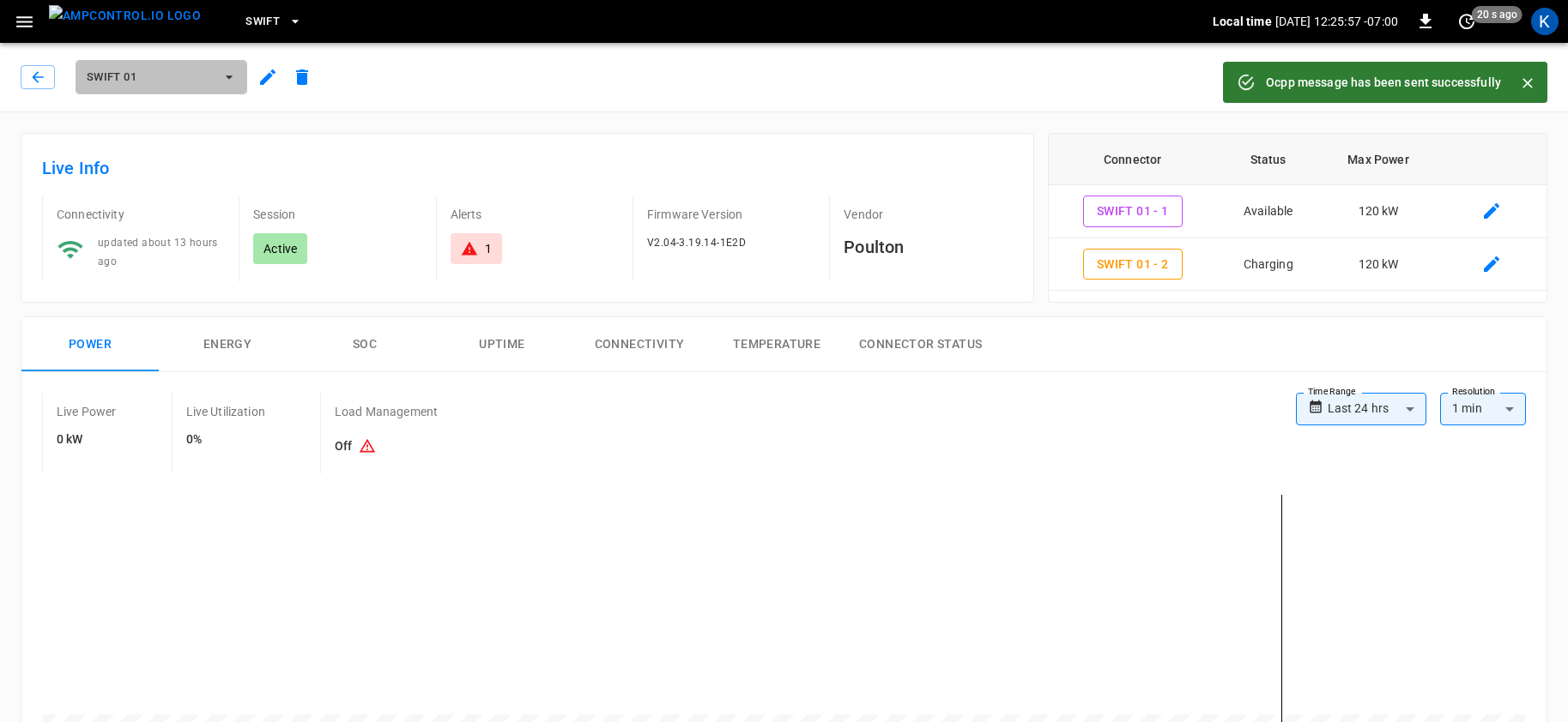
click at [164, 78] on span "Swift 01" at bounding box center [150, 78] width 127 height 20
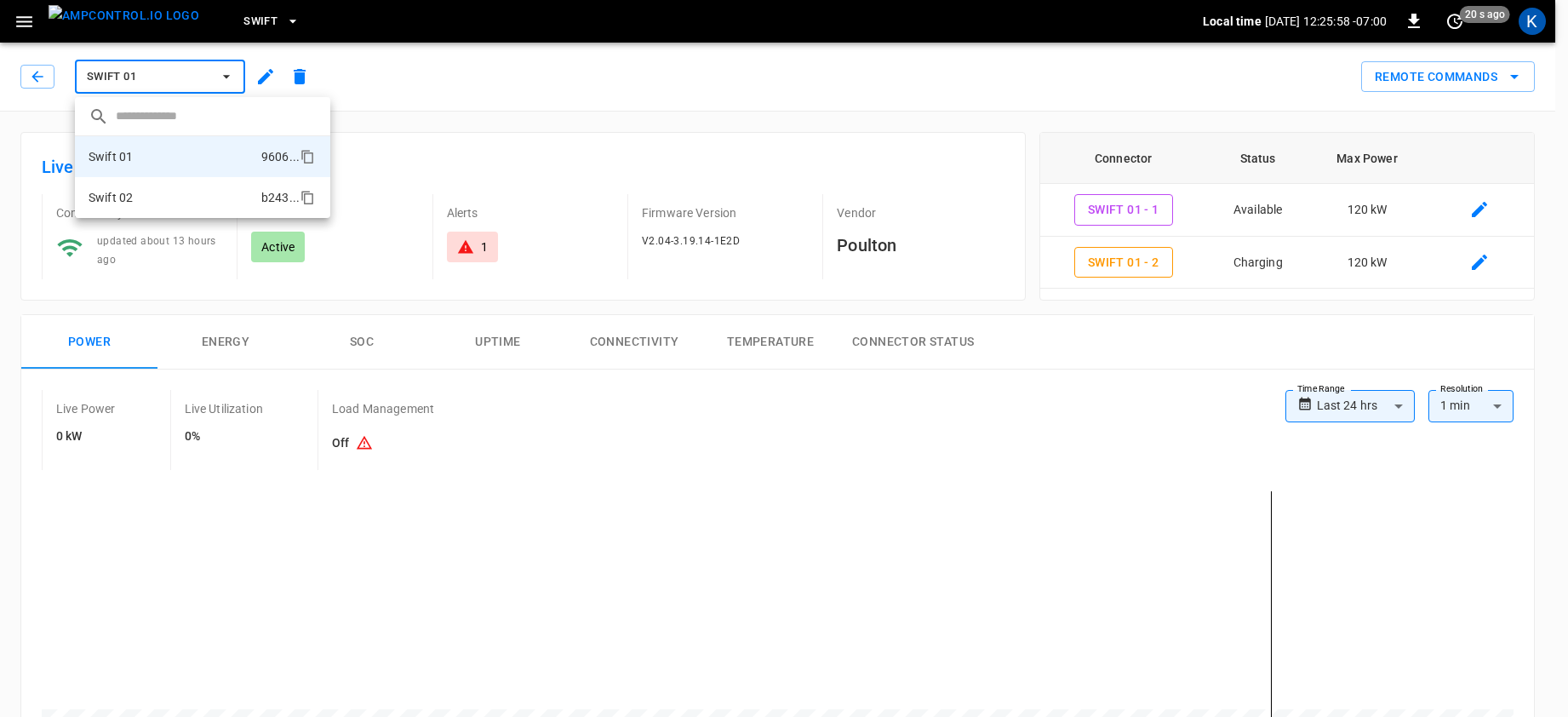
click at [139, 201] on li "Swift 02 b243 ..." at bounding box center [203, 197] width 255 height 41
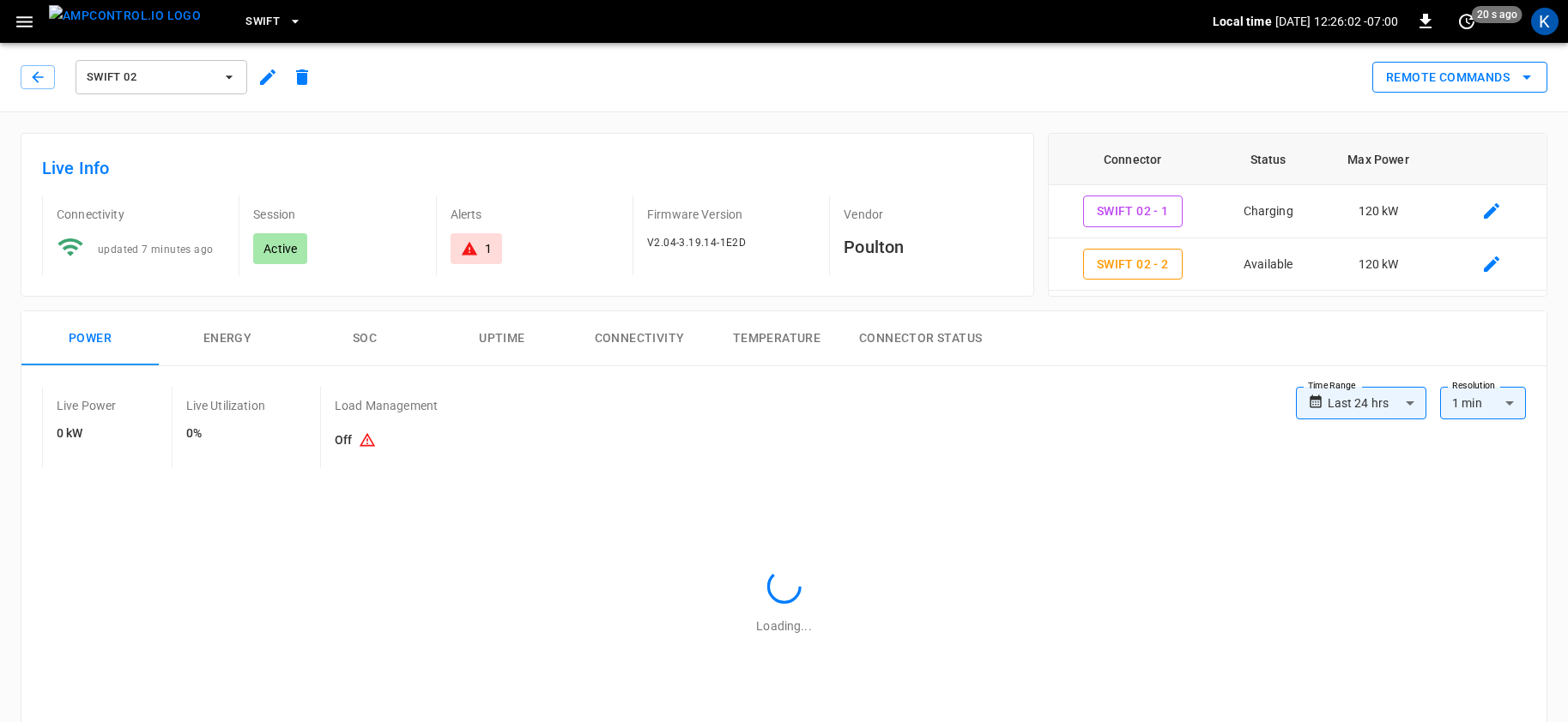
click at [1471, 68] on button "Remote Commands" at bounding box center [1460, 78] width 175 height 32
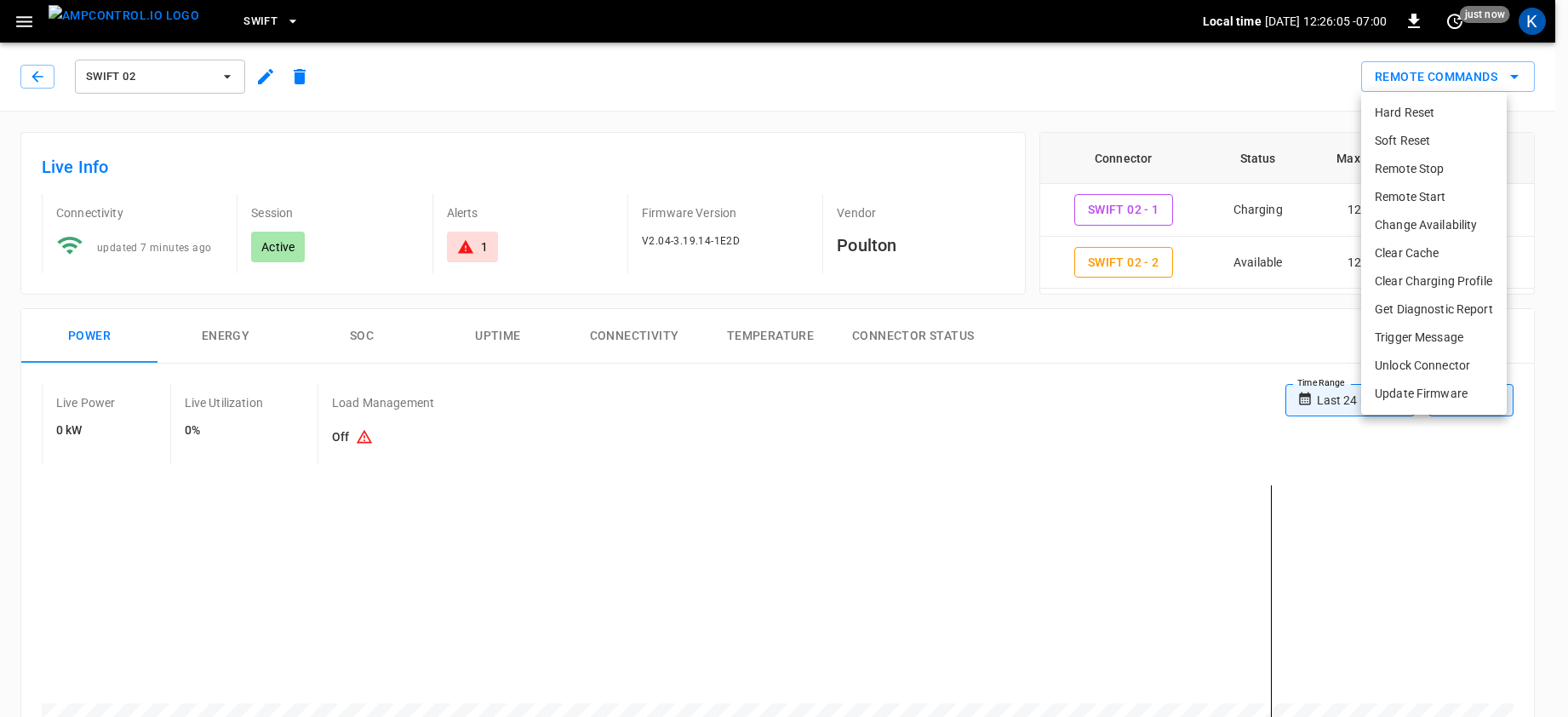
click at [1405, 170] on li "Remote Stop" at bounding box center [1434, 169] width 146 height 28
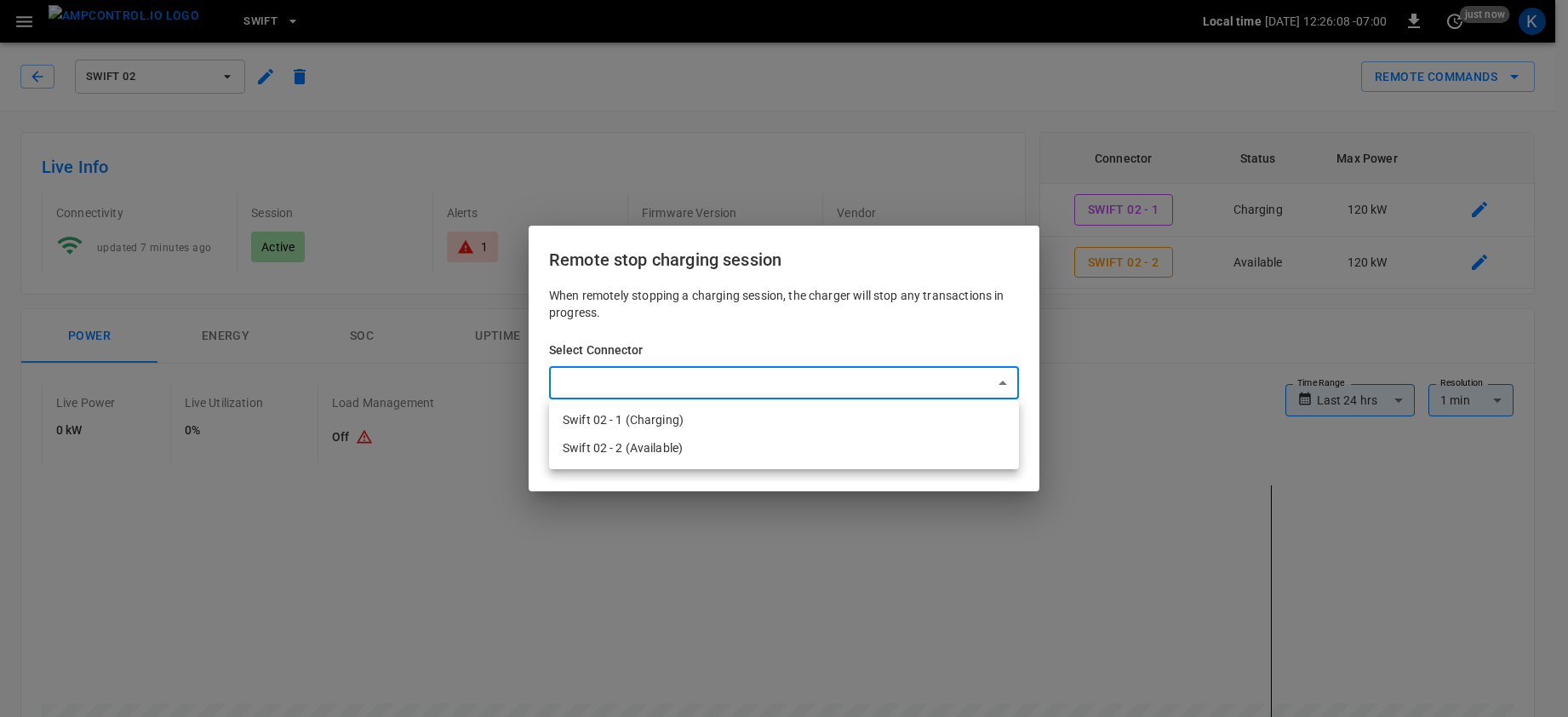
click at [640, 419] on li "Swift 02 - 1 (Charging)" at bounding box center [784, 420] width 470 height 28
type input "**********"
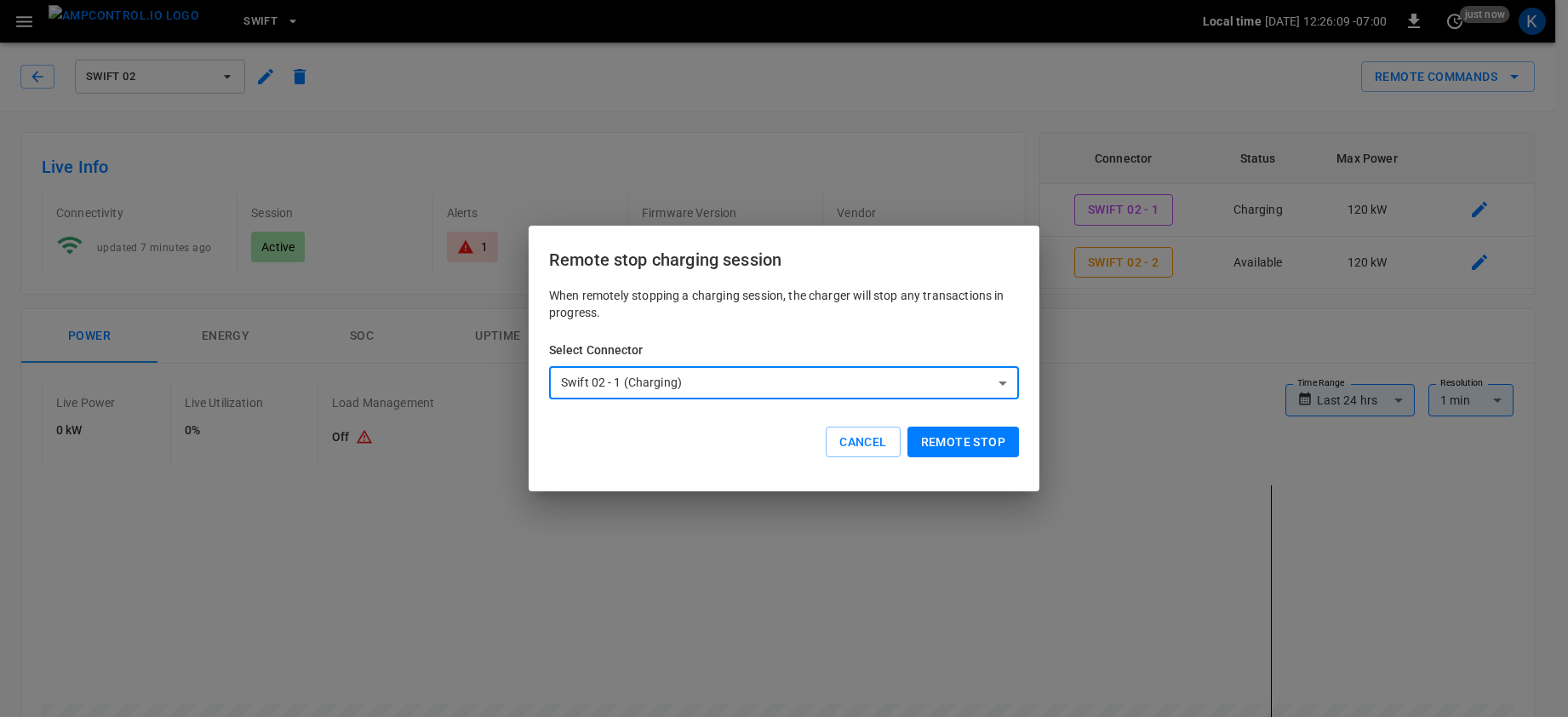
click at [955, 446] on button "Remote stop" at bounding box center [963, 442] width 111 height 32
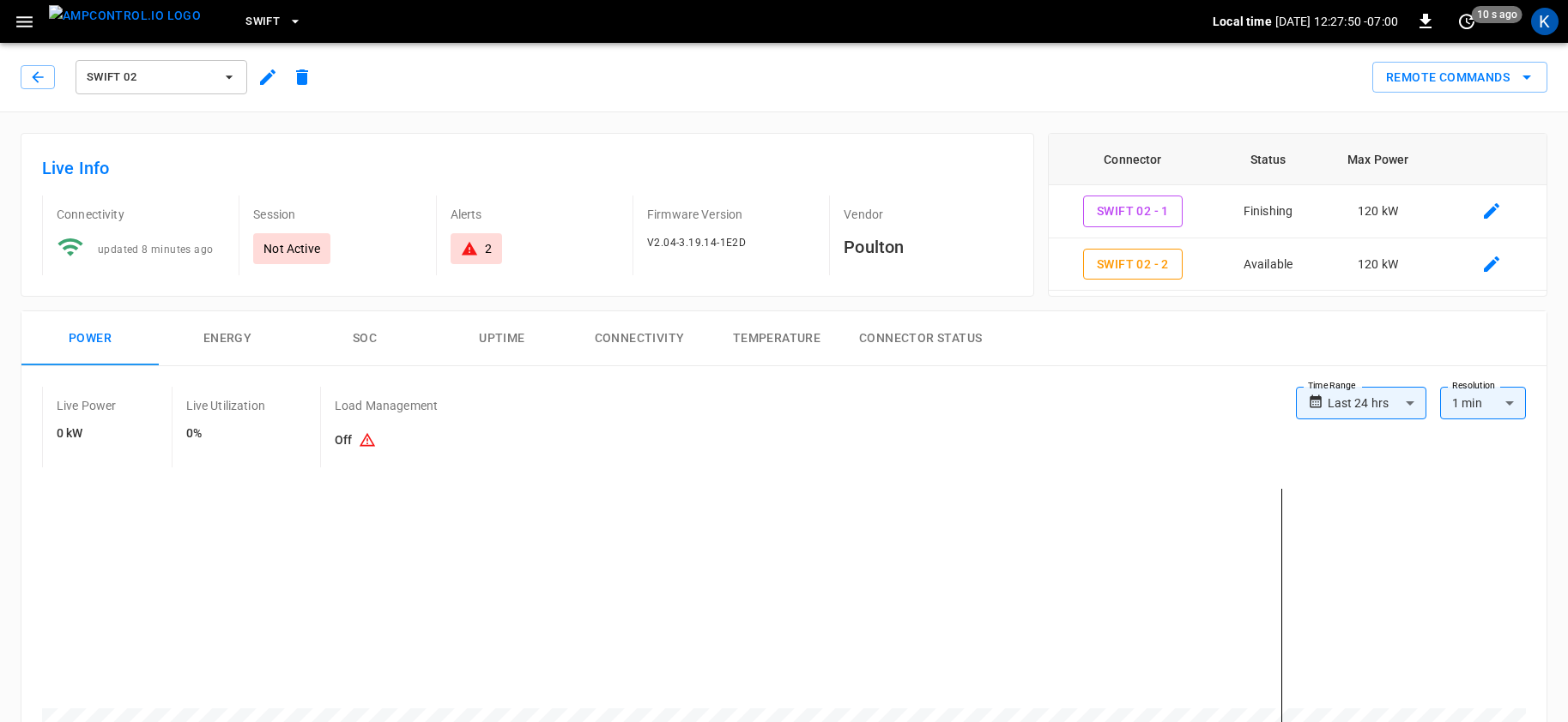
click at [148, 77] on span "Swift 02" at bounding box center [150, 78] width 127 height 20
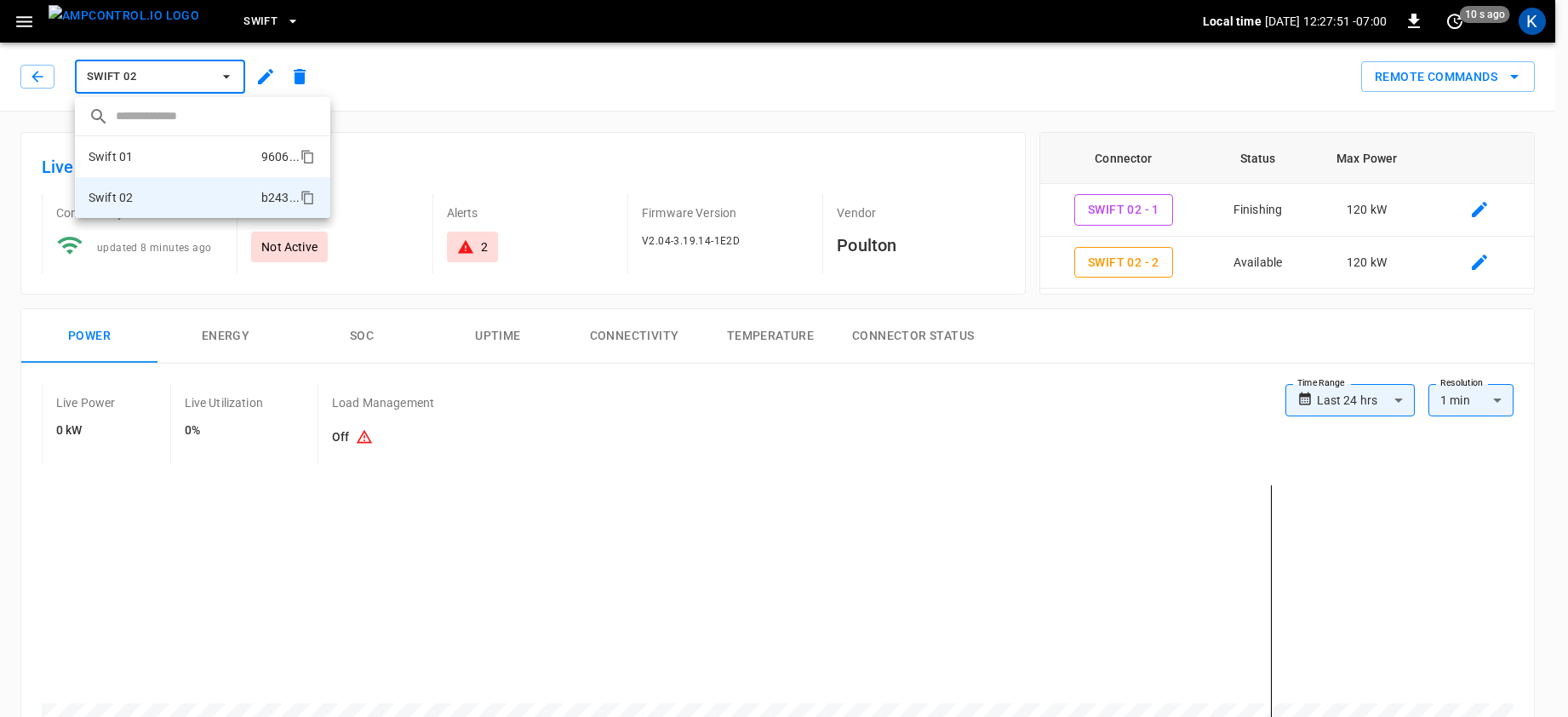
click at [145, 154] on li "Swift 01 9606 ..." at bounding box center [203, 156] width 255 height 41
